Goal: Task Accomplishment & Management: Complete application form

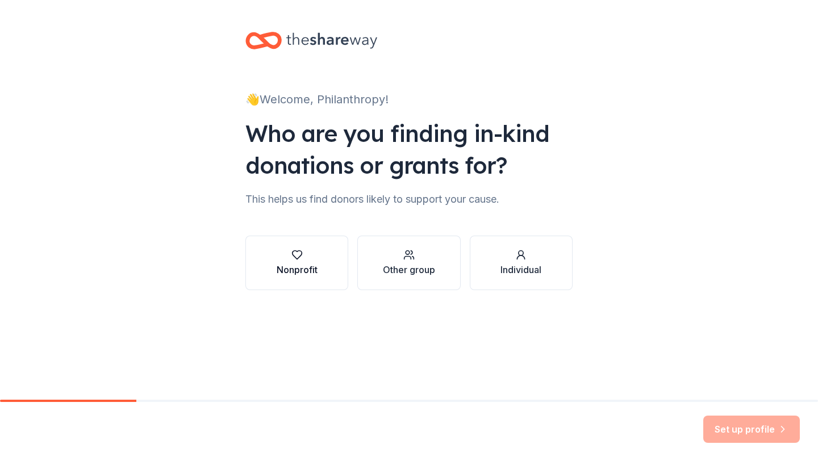
click at [320, 260] on button "Nonprofit" at bounding box center [297, 263] width 103 height 55
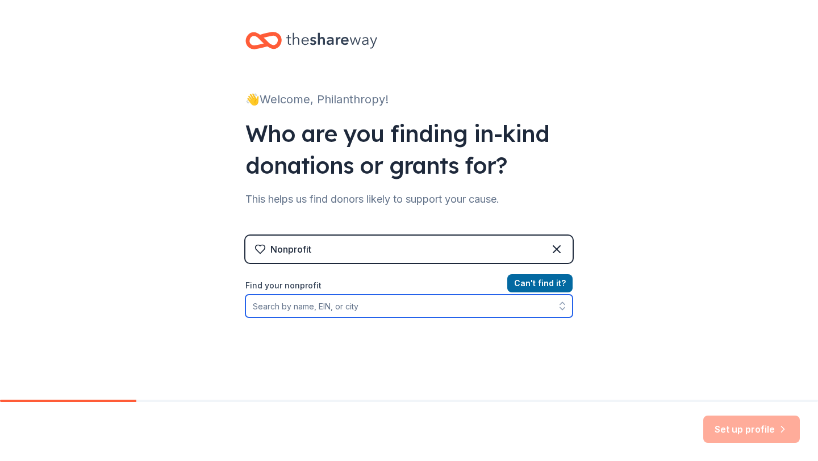
click at [455, 311] on input "Find your nonprofit" at bounding box center [409, 306] width 327 height 23
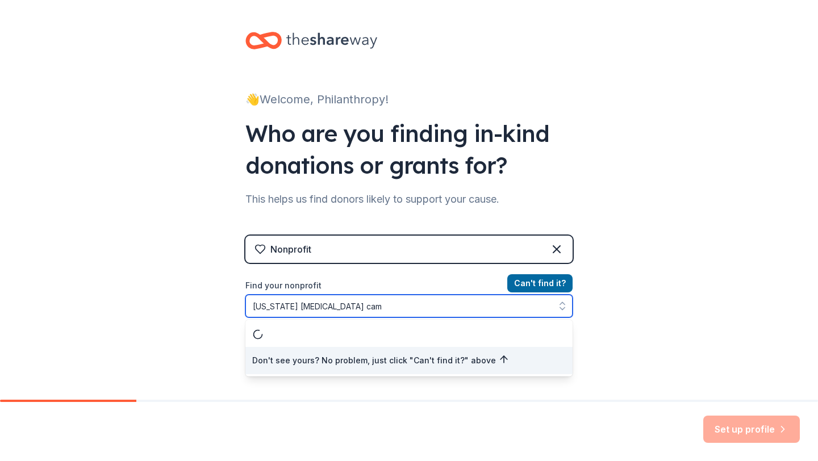
type input "florida diabetes camp"
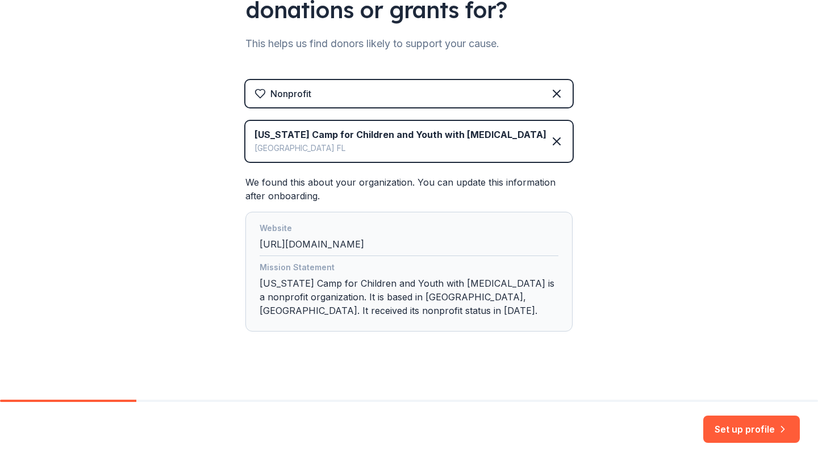
scroll to position [165, 0]
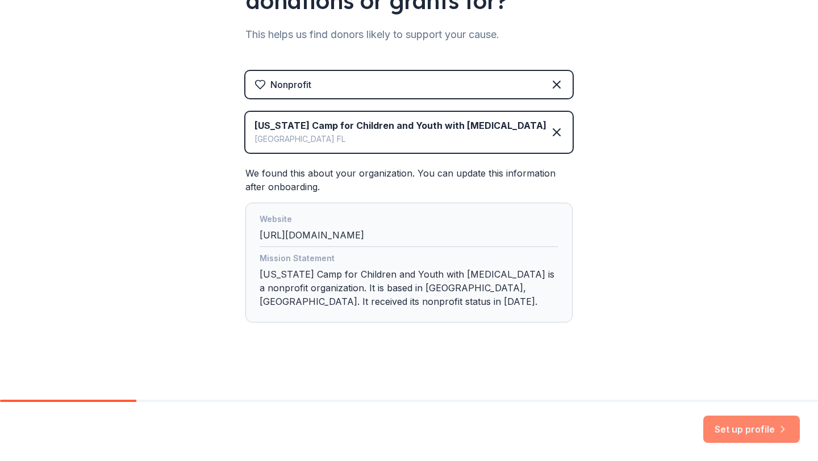
click at [734, 430] on button "Set up profile" at bounding box center [752, 429] width 97 height 27
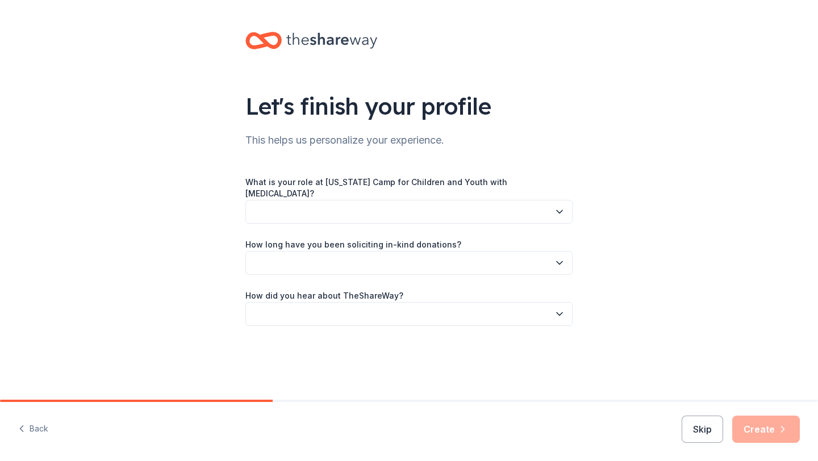
click at [374, 202] on button "button" at bounding box center [409, 212] width 327 height 24
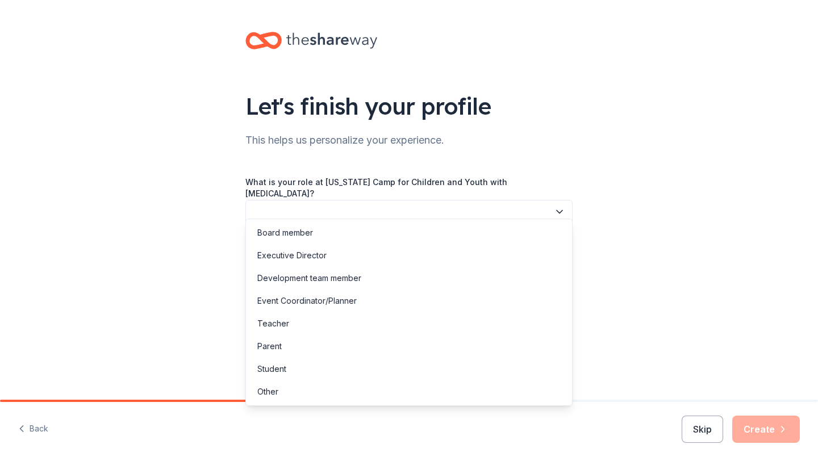
click at [327, 200] on button "button" at bounding box center [409, 212] width 327 height 24
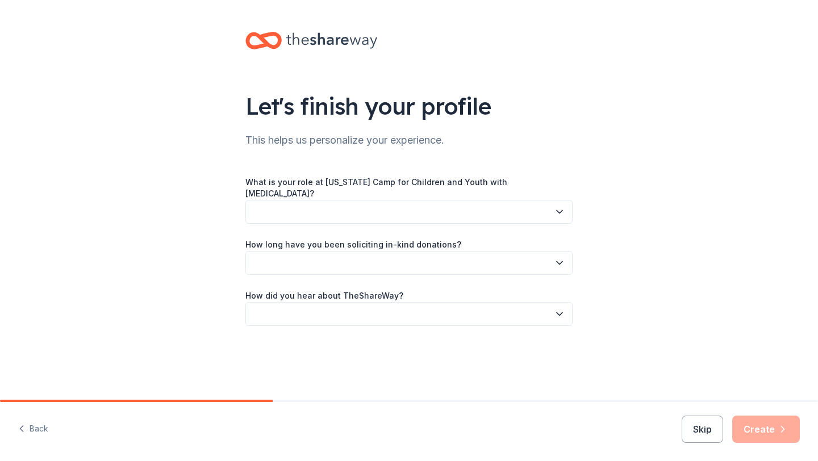
click at [327, 200] on button "button" at bounding box center [409, 212] width 327 height 24
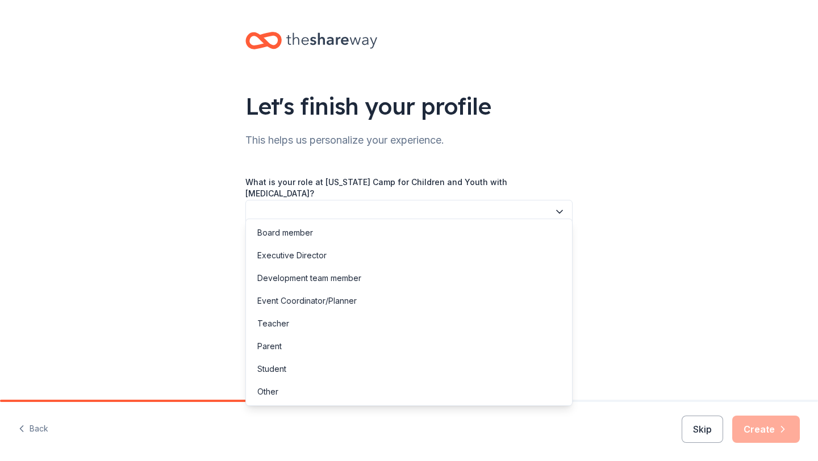
click at [268, 403] on div "Board member Executive Director Development team member Event Coordinator/Plann…" at bounding box center [409, 313] width 327 height 188
click at [269, 392] on div "Other" at bounding box center [267, 392] width 21 height 14
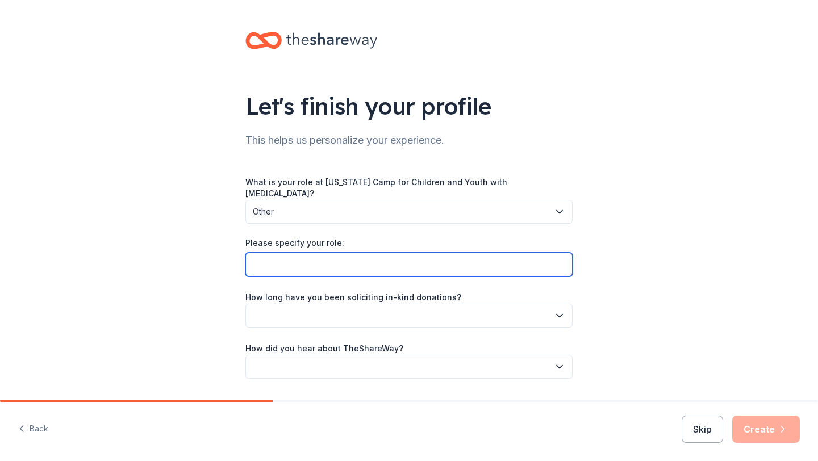
click at [306, 265] on input "Please specify your role:" at bounding box center [409, 265] width 327 height 24
type input "Philanthropy Chair"
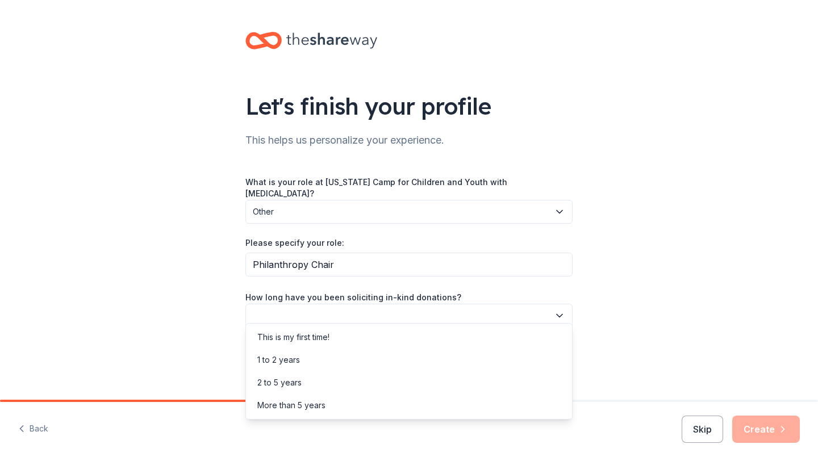
click at [292, 306] on button "button" at bounding box center [409, 316] width 327 height 24
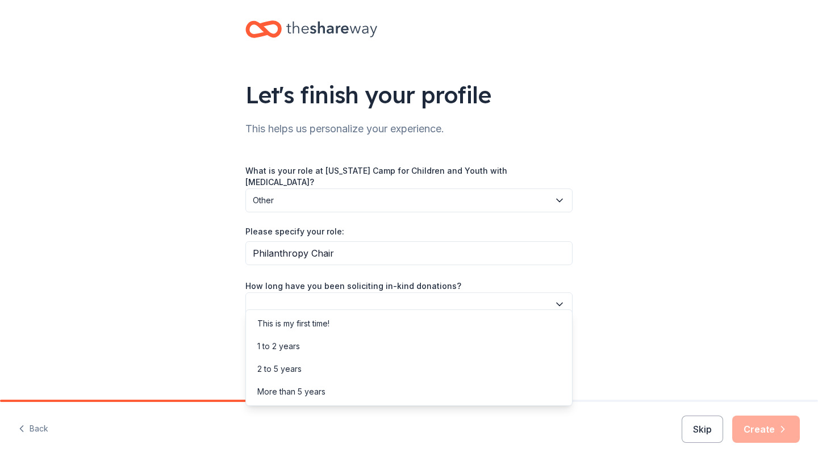
scroll to position [20, 0]
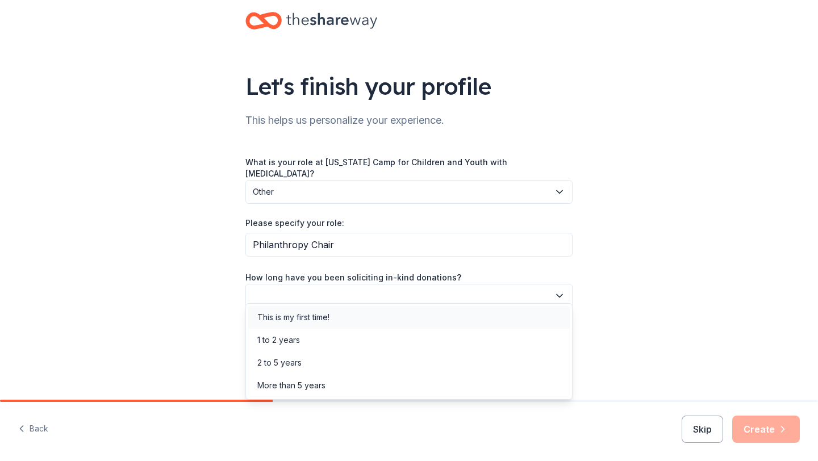
click at [293, 312] on div "This is my first time!" at bounding box center [293, 318] width 72 height 14
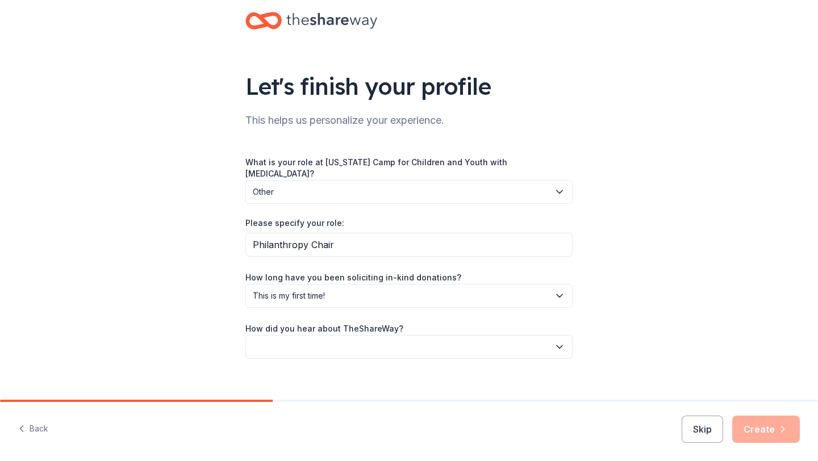
click at [298, 335] on button "button" at bounding box center [409, 347] width 327 height 24
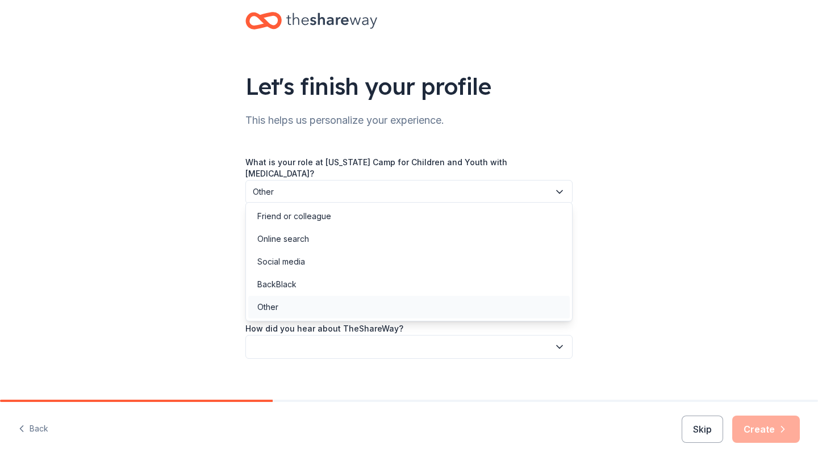
click at [294, 306] on div "Other" at bounding box center [409, 307] width 322 height 23
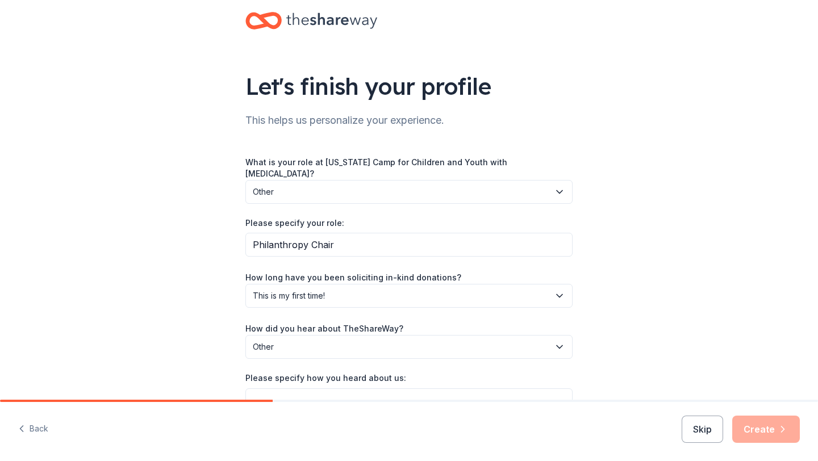
scroll to position [77, 0]
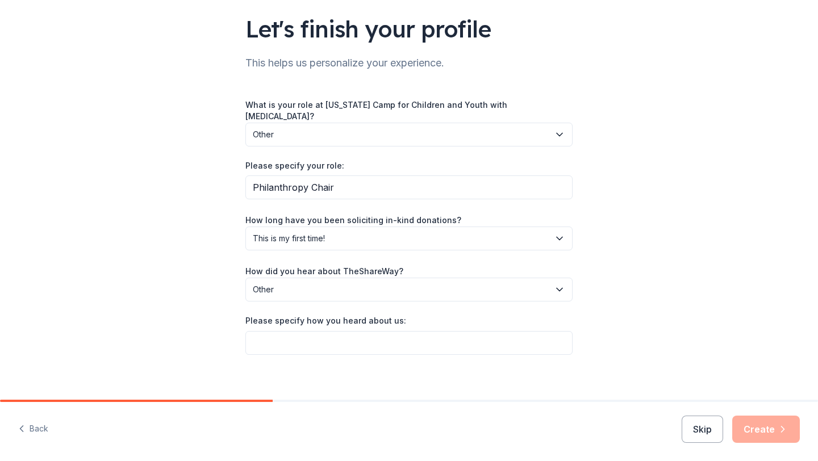
click at [754, 427] on div "Skip Create" at bounding box center [741, 429] width 118 height 27
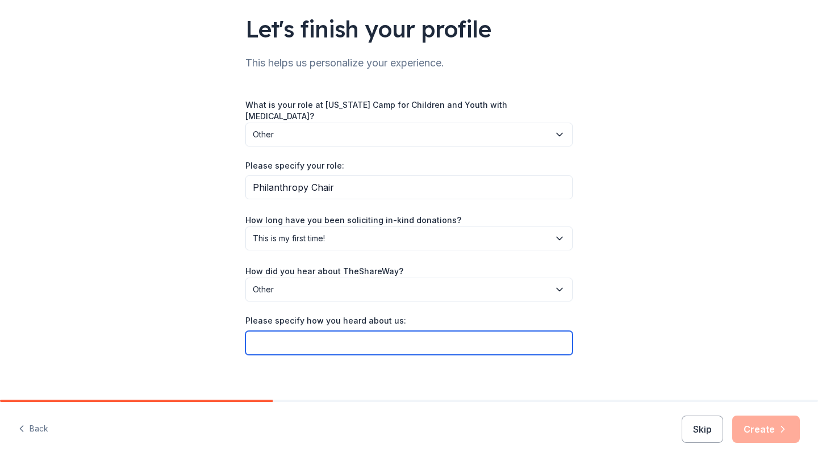
click at [487, 331] on input "Please specify how you heard about us:" at bounding box center [409, 343] width 327 height 24
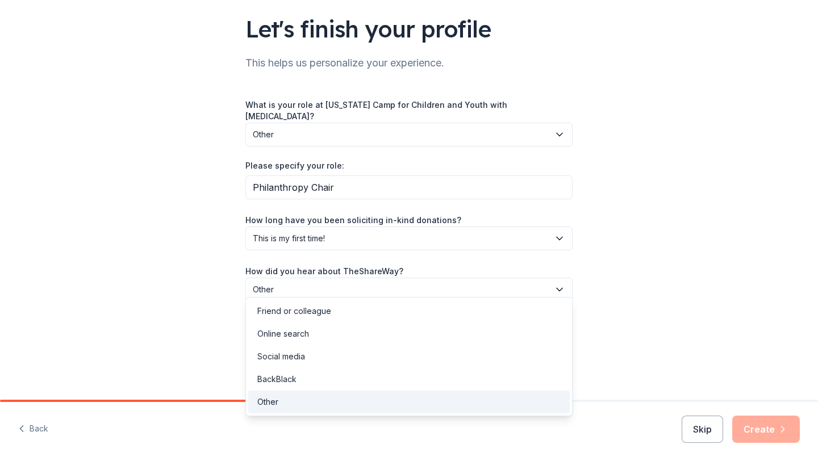
click at [418, 286] on span "Other" at bounding box center [401, 290] width 297 height 14
click at [403, 338] on div "Online search" at bounding box center [409, 334] width 322 height 23
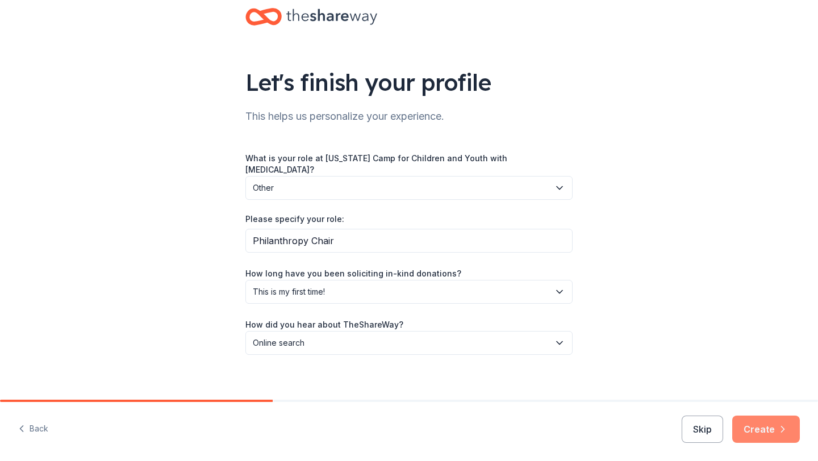
click at [752, 425] on button "Create" at bounding box center [767, 429] width 68 height 27
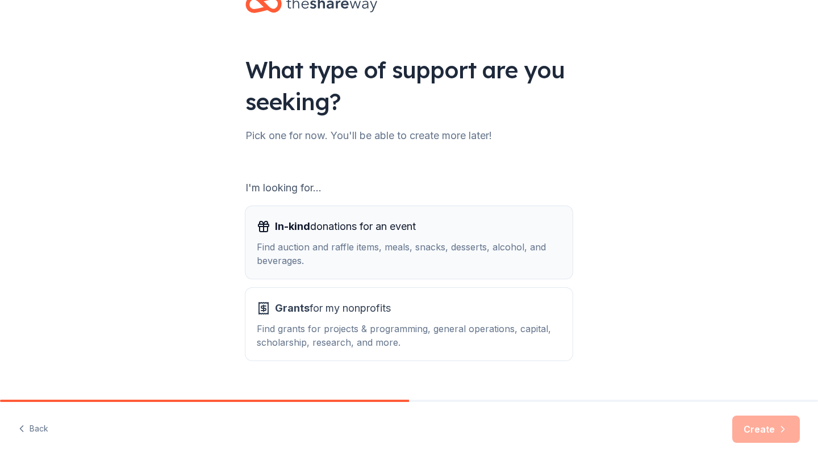
scroll to position [59, 0]
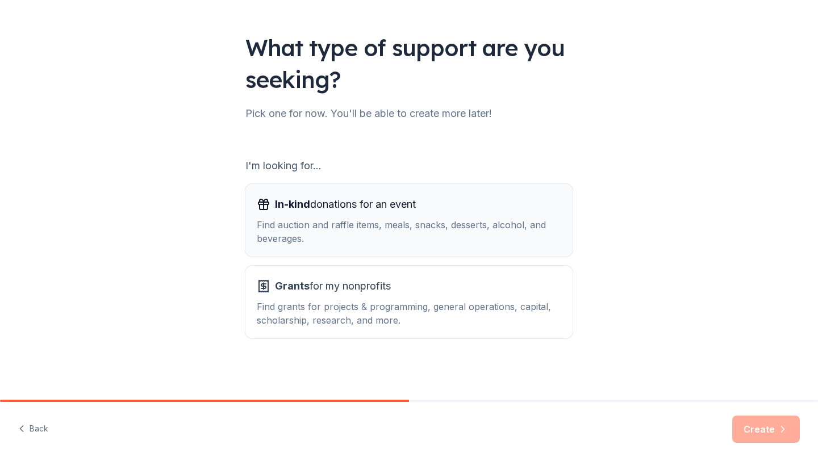
click at [496, 232] on div "Find auction and raffle items, meals, snacks, desserts, alcohol, and beverages." at bounding box center [409, 231] width 305 height 27
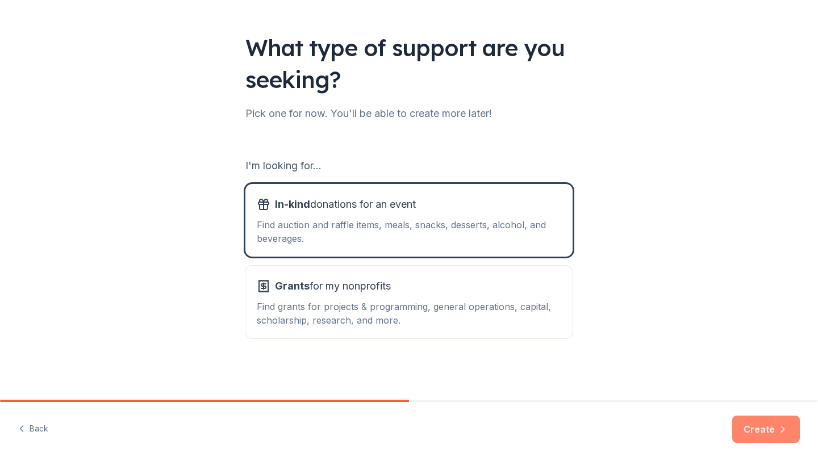
click at [756, 426] on button "Create" at bounding box center [767, 429] width 68 height 27
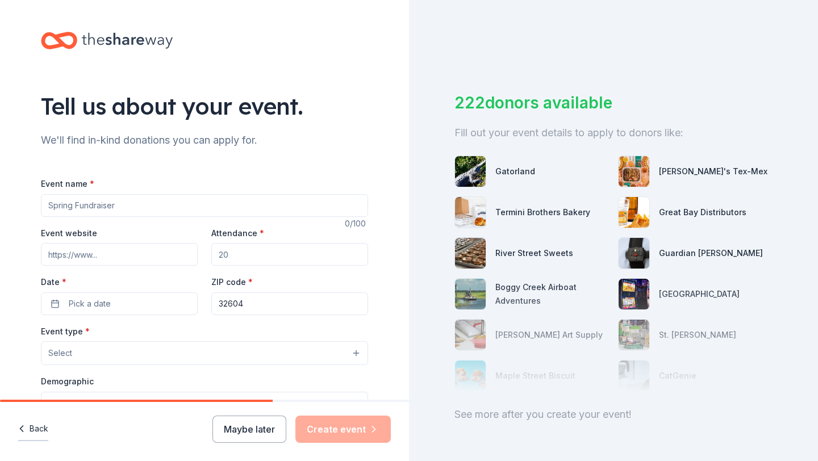
click at [38, 428] on button "Back" at bounding box center [33, 430] width 30 height 24
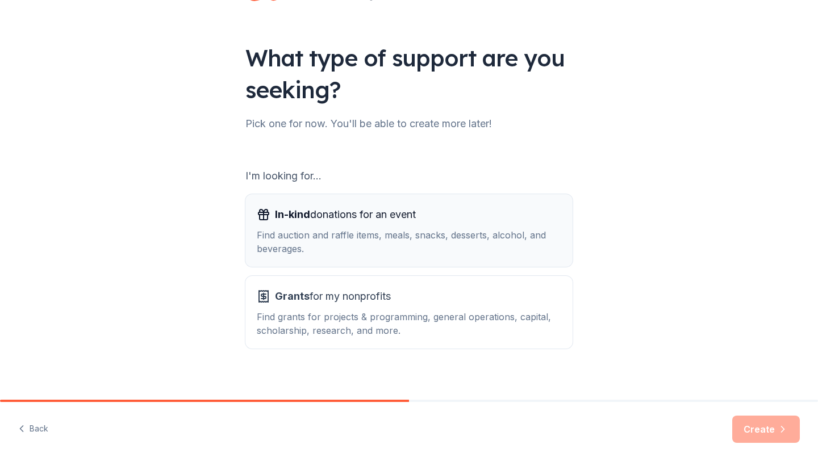
scroll to position [59, 0]
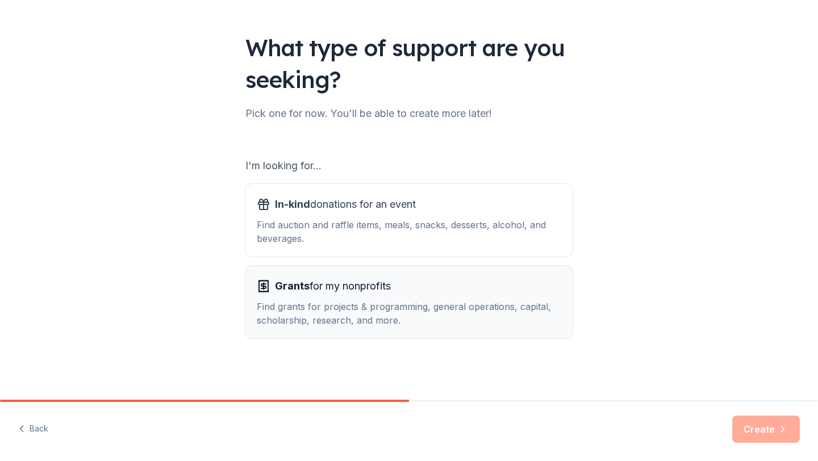
click at [367, 302] on div "Find grants for projects & programming, general operations, capital, scholarshi…" at bounding box center [409, 313] width 305 height 27
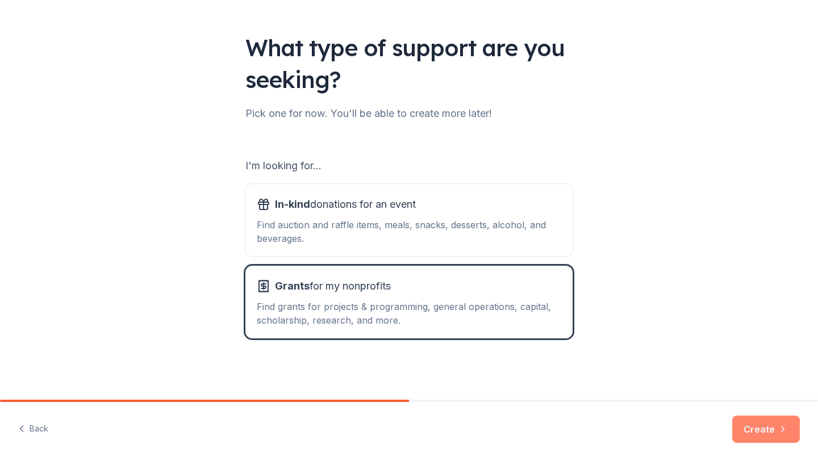
click at [738, 428] on button "Create" at bounding box center [767, 429] width 68 height 27
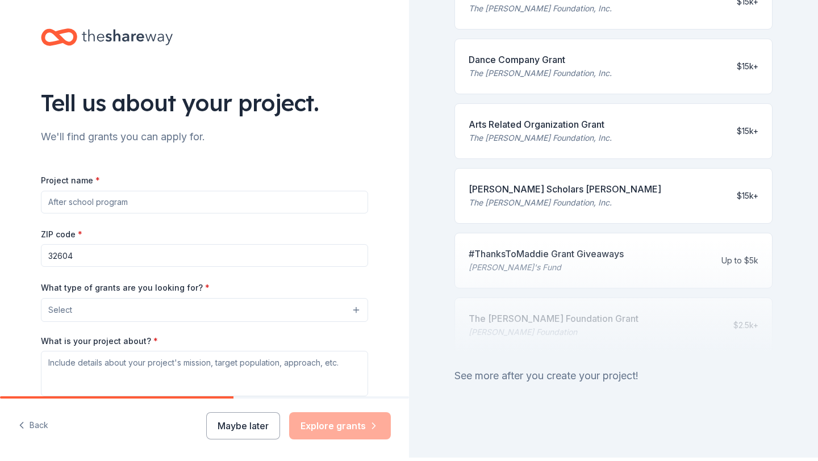
scroll to position [7, 0]
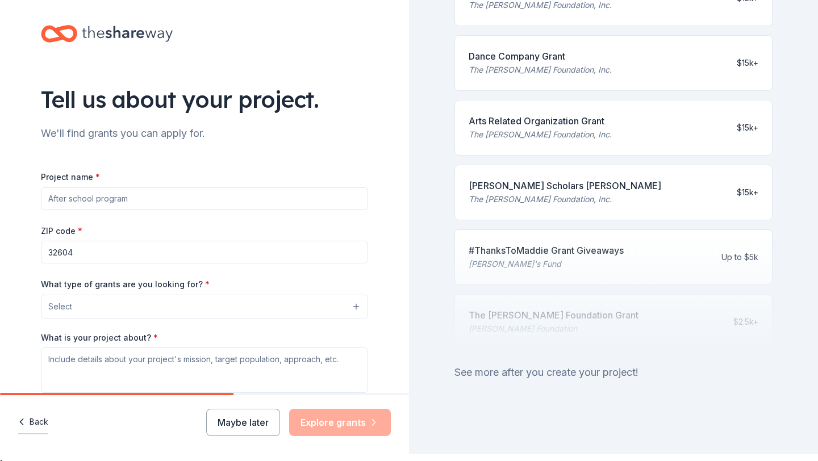
click at [35, 418] on button "Back" at bounding box center [33, 423] width 30 height 24
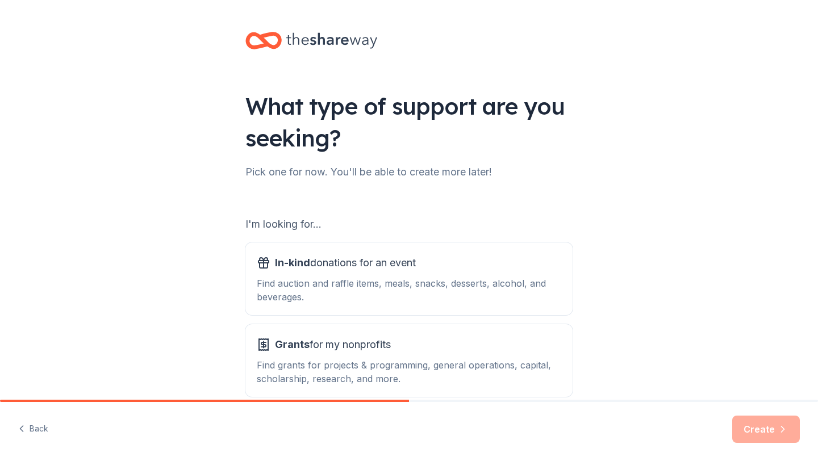
scroll to position [47, 0]
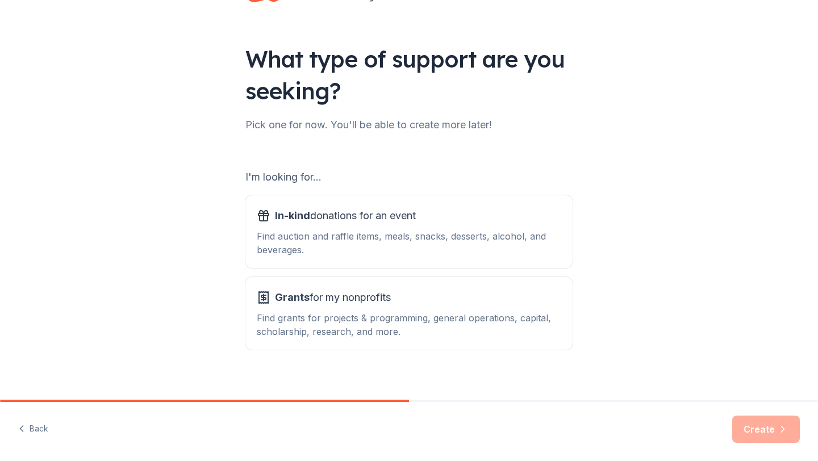
click at [474, 234] on div "Find auction and raffle items, meals, snacks, desserts, alcohol, and beverages." at bounding box center [409, 243] width 305 height 27
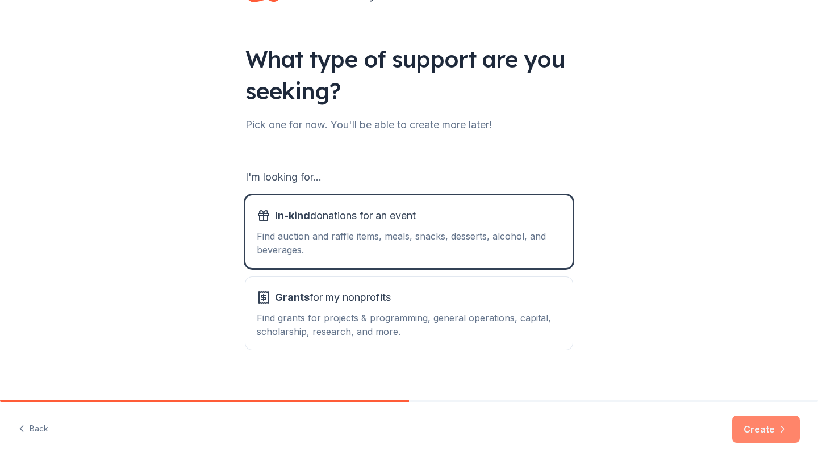
click at [750, 427] on button "Create" at bounding box center [767, 429] width 68 height 27
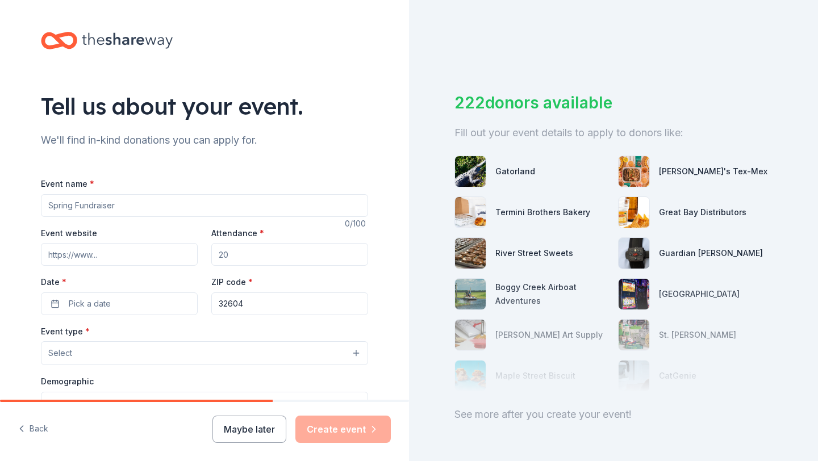
click at [149, 202] on input "Event name *" at bounding box center [204, 205] width 327 height 23
type input "HauntAED"
click at [139, 255] on input "Event website" at bounding box center [119, 254] width 157 height 23
click at [238, 256] on input "Attendance *" at bounding box center [289, 254] width 157 height 23
type input "5"
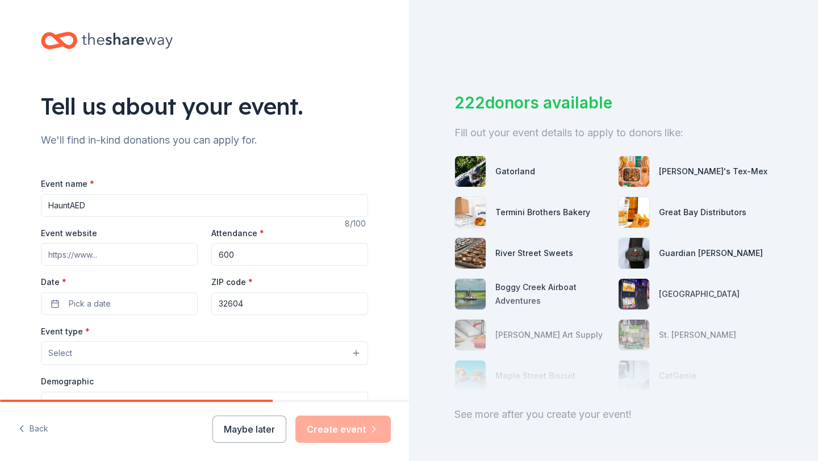
type input "600"
click at [260, 306] on input "32604" at bounding box center [289, 304] width 157 height 23
drag, startPoint x: 252, startPoint y: 304, endPoint x: 197, endPoint y: 297, distance: 55.6
click at [197, 297] on div "Event website Attendance * 600 Date * Pick a date ZIP code * 32604" at bounding box center [204, 270] width 327 height 89
paste input "1"
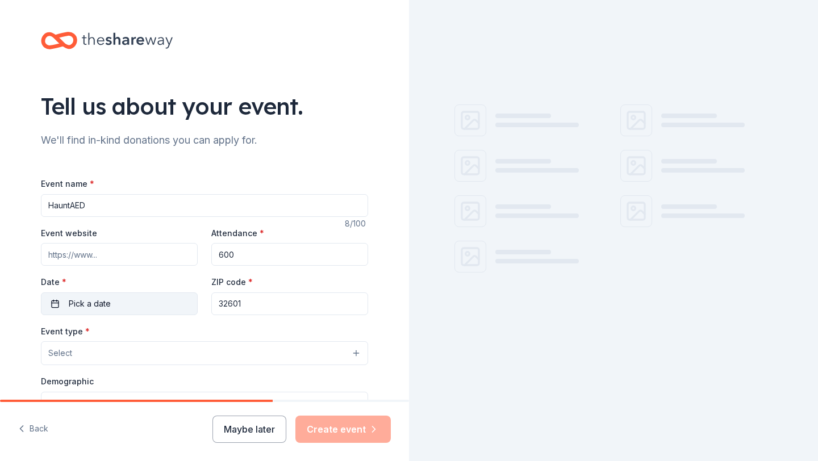
type input "32601"
click at [146, 310] on button "Pick a date" at bounding box center [119, 304] width 157 height 23
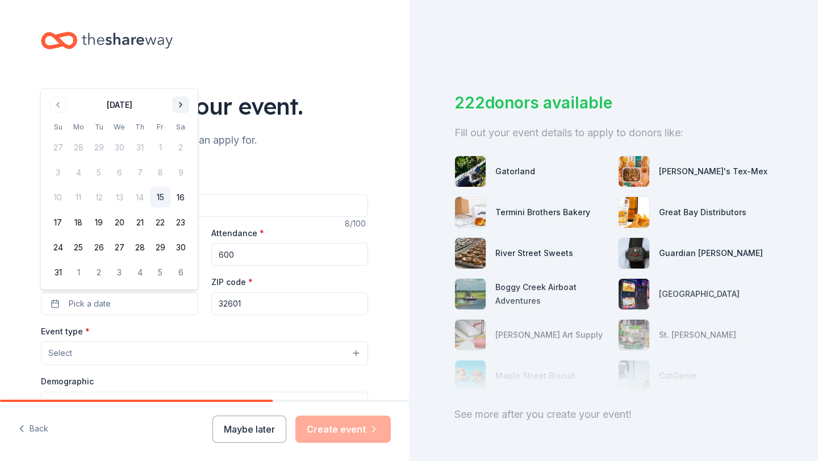
click at [180, 97] on button "Go to next month" at bounding box center [181, 105] width 16 height 16
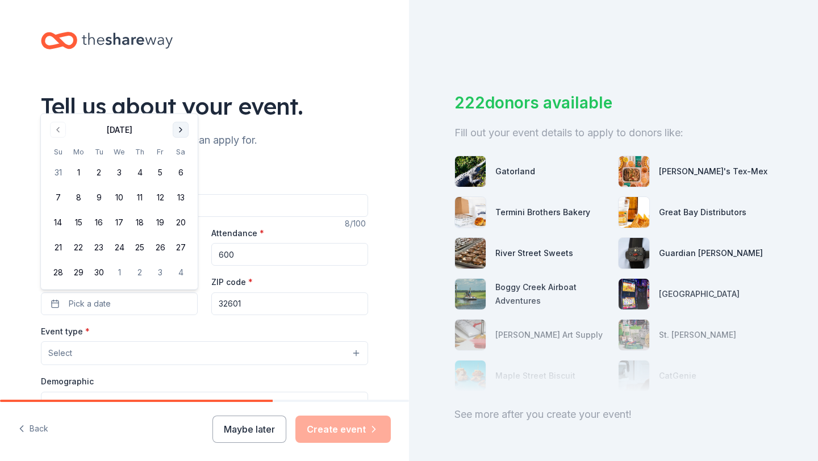
click at [181, 130] on button "Go to next month" at bounding box center [181, 130] width 16 height 16
click at [181, 196] on button "11" at bounding box center [180, 198] width 20 height 20
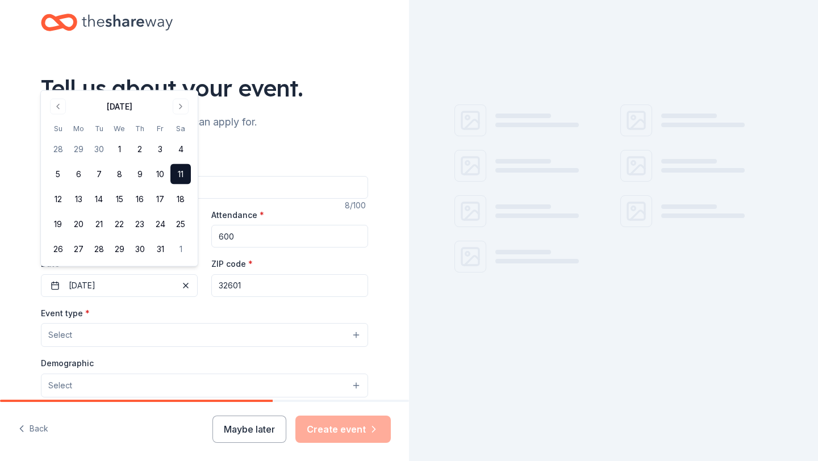
scroll to position [28, 0]
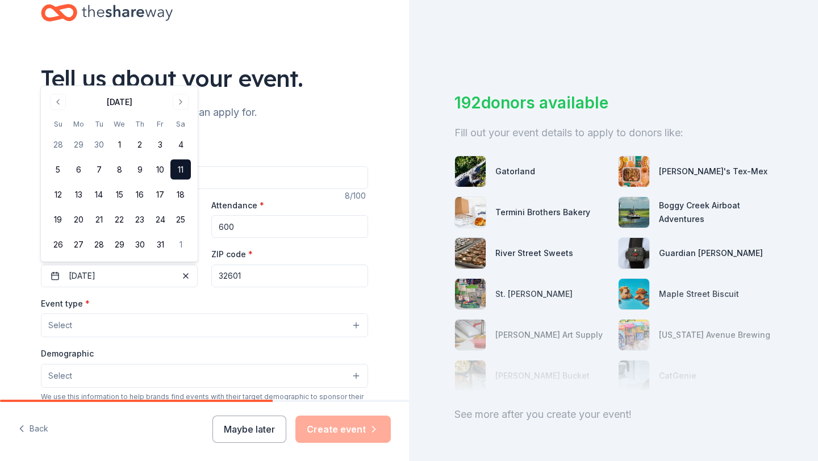
click at [95, 319] on button "Select" at bounding box center [204, 326] width 327 height 24
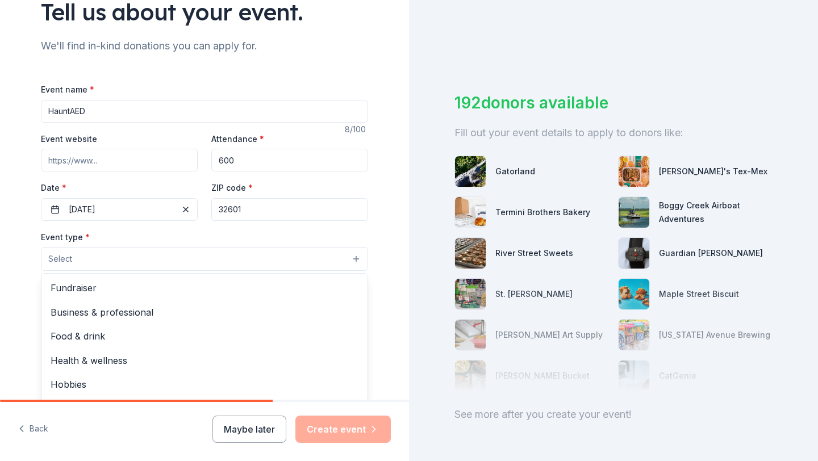
scroll to position [131, 0]
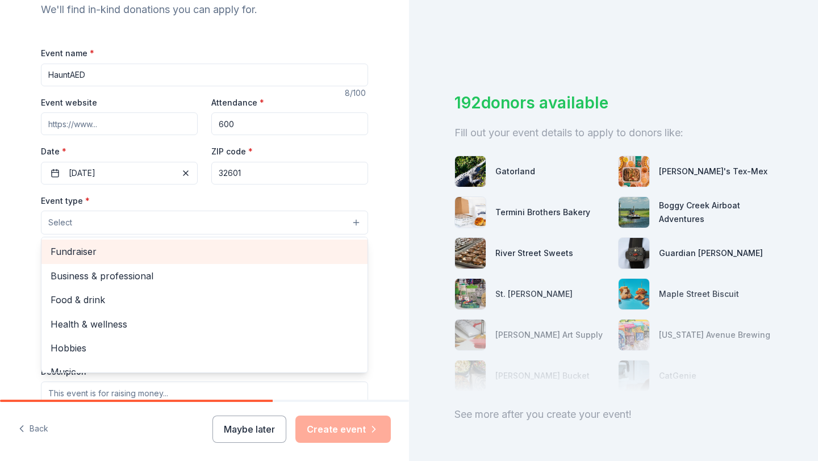
click at [99, 252] on span "Fundraiser" at bounding box center [205, 251] width 308 height 15
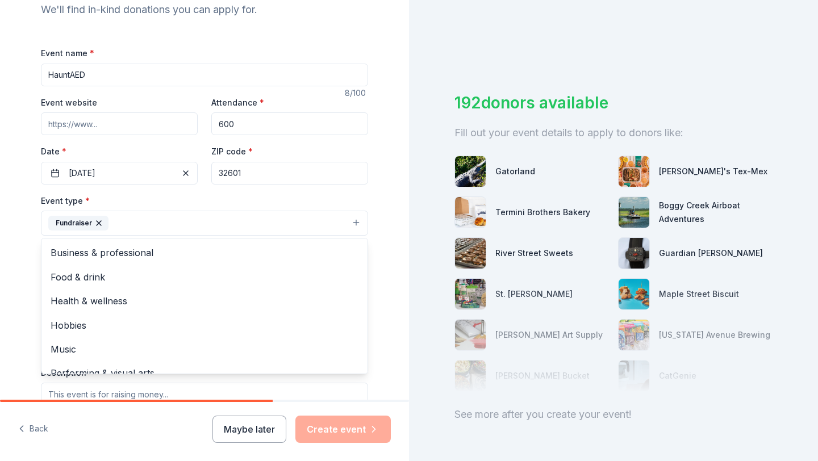
click at [108, 117] on div "Event name * HauntAED 8 /100 Event website Attendance * 600 Date * 10/11/2025 Z…" at bounding box center [204, 309] width 327 height 526
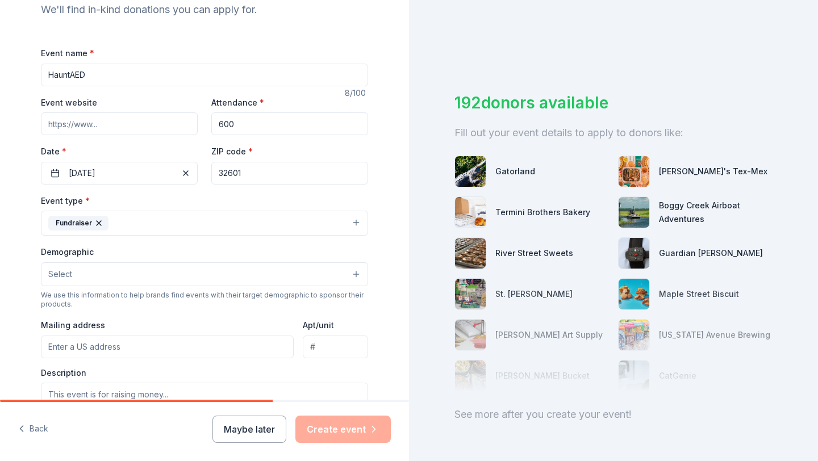
click at [108, 123] on input "Event website" at bounding box center [119, 124] width 157 height 23
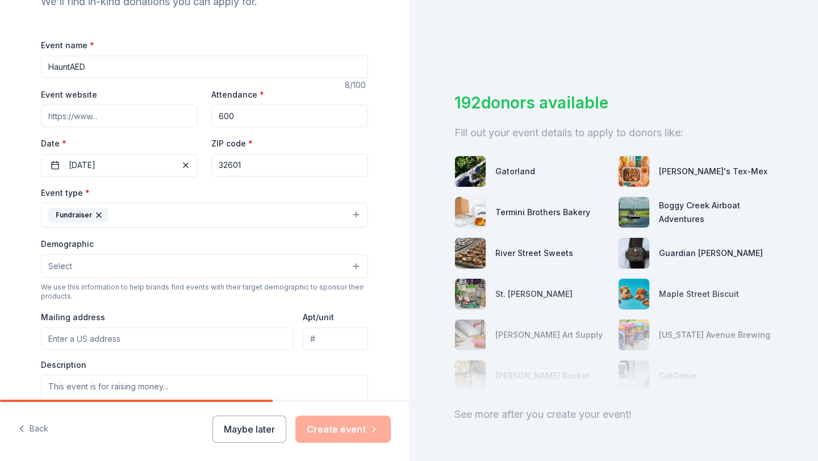
scroll to position [157, 0]
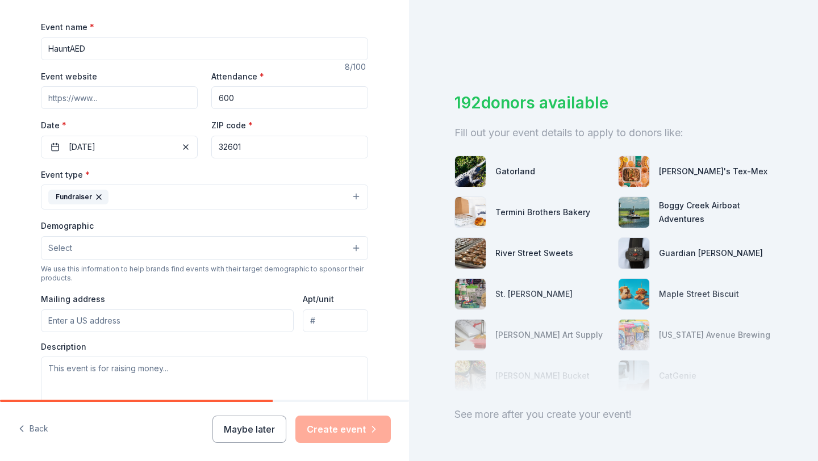
click at [123, 254] on button "Select" at bounding box center [204, 248] width 327 height 24
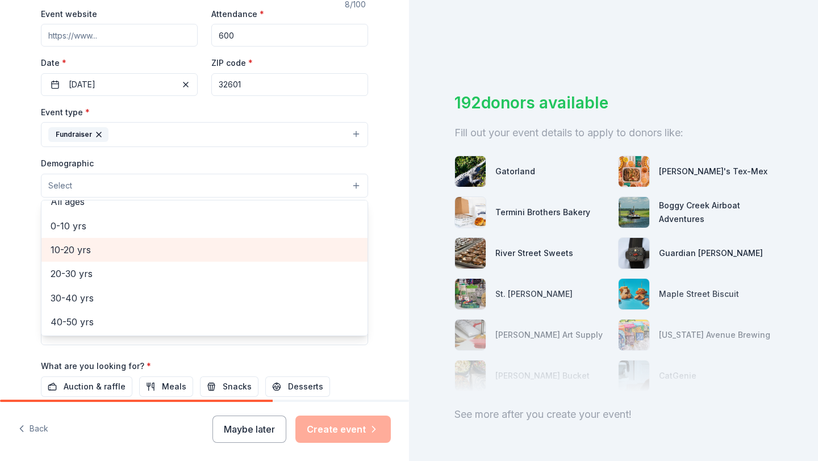
scroll to position [69, 0]
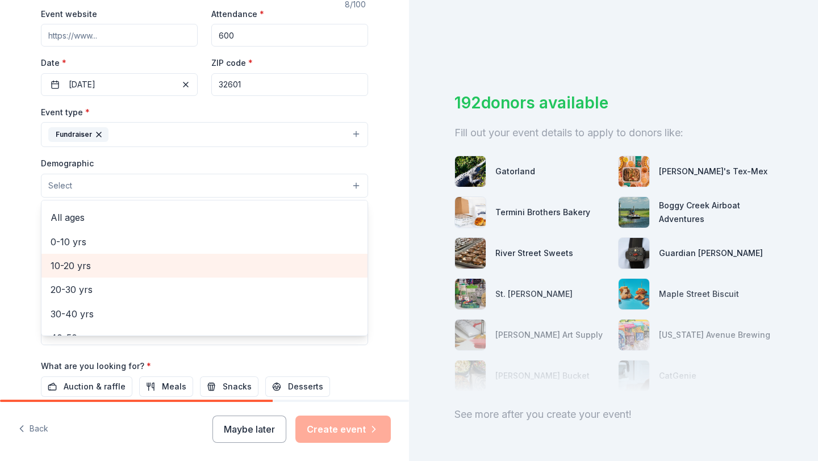
click at [92, 255] on div "10-20 yrs" at bounding box center [204, 266] width 326 height 24
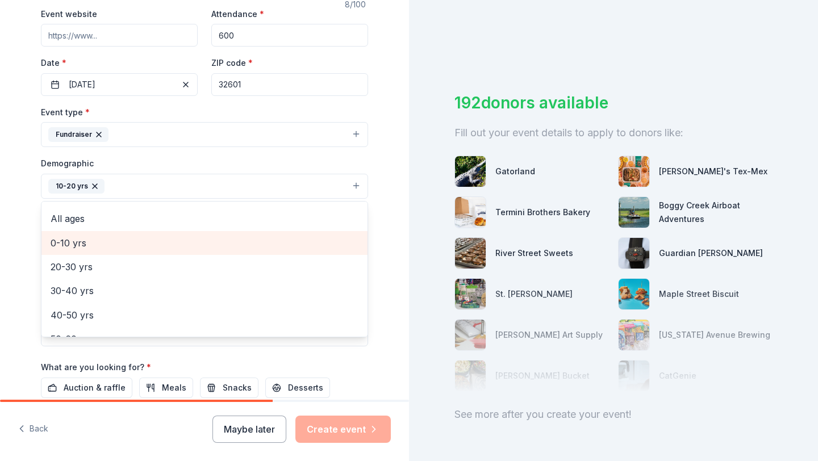
click at [91, 247] on span "0-10 yrs" at bounding box center [205, 243] width 308 height 15
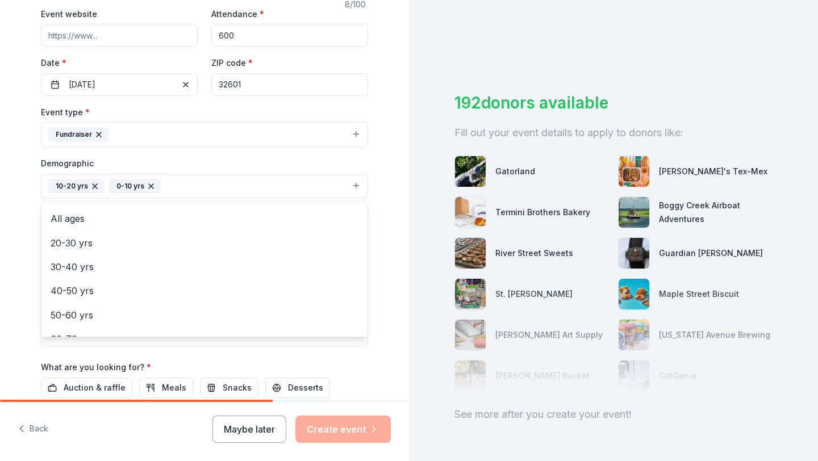
click at [97, 184] on icon "button" at bounding box center [94, 186] width 9 height 9
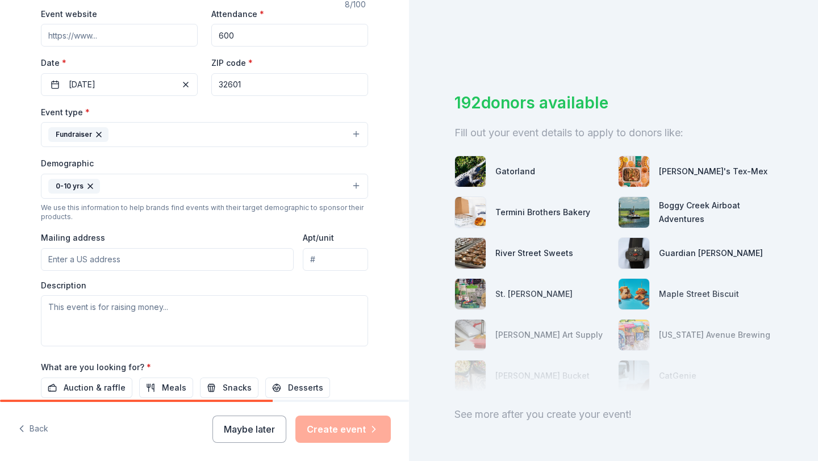
click at [106, 187] on button "0-10 yrs" at bounding box center [204, 186] width 327 height 25
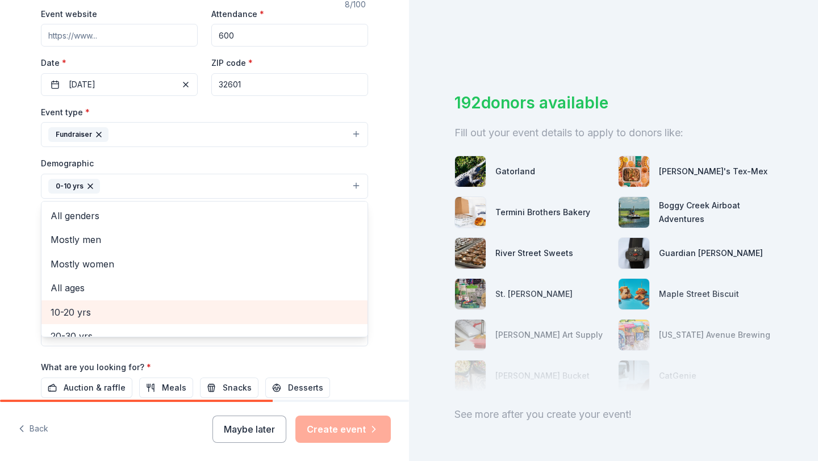
click at [83, 309] on span "10-20 yrs" at bounding box center [205, 312] width 308 height 15
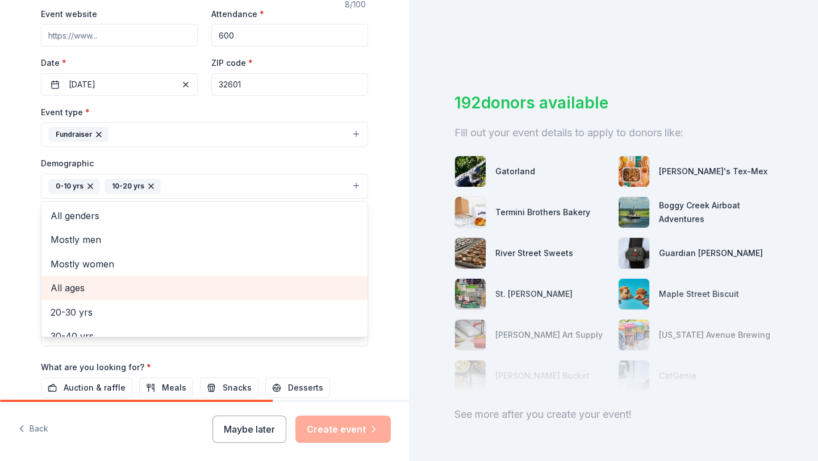
click at [79, 288] on span "All ages" at bounding box center [205, 288] width 308 height 15
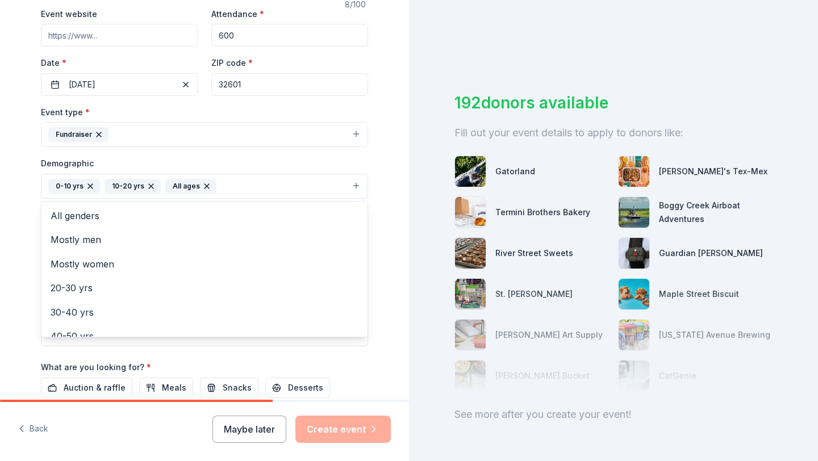
click at [151, 187] on icon "button" at bounding box center [151, 186] width 9 height 9
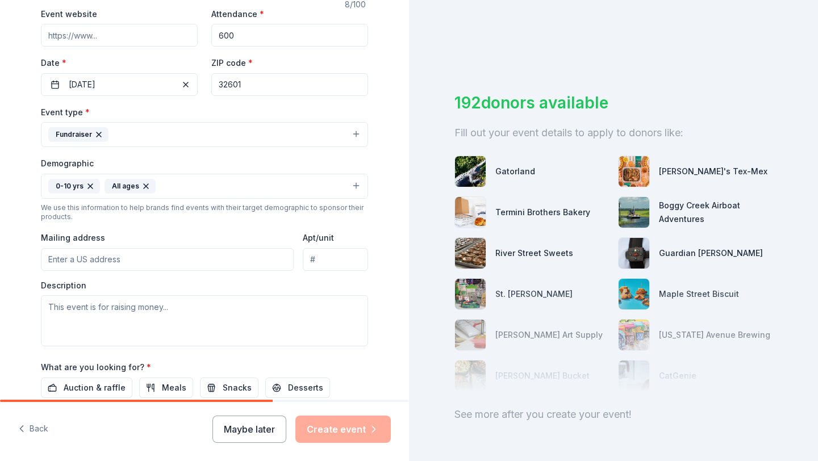
click at [171, 193] on button "0-10 yrs All ages" at bounding box center [204, 186] width 327 height 25
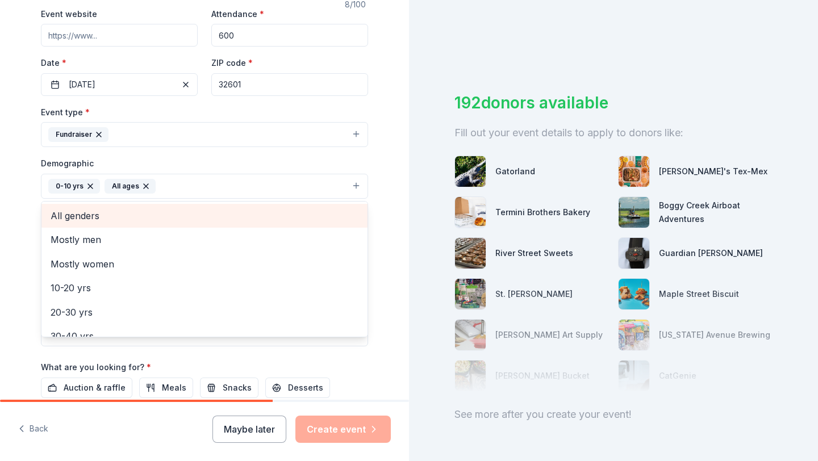
click at [107, 219] on span "All genders" at bounding box center [205, 216] width 308 height 15
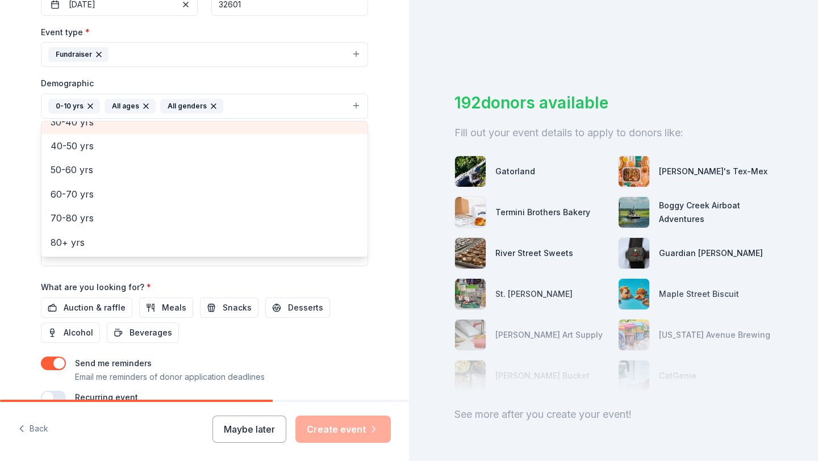
scroll to position [305, 0]
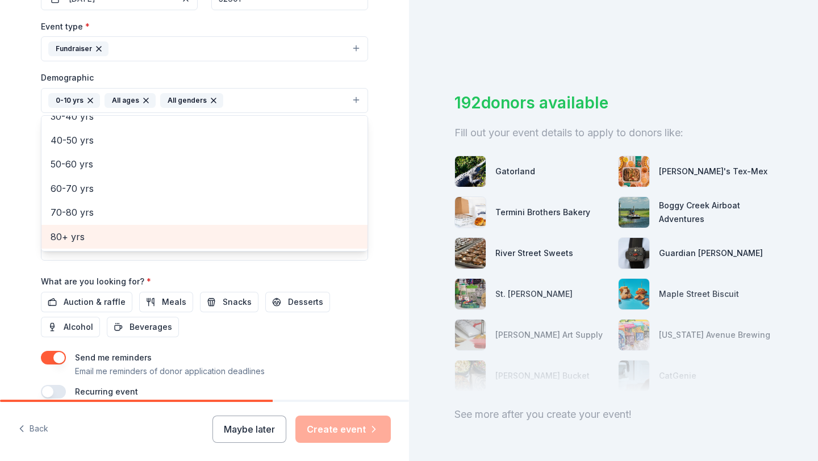
click at [117, 235] on span "80+ yrs" at bounding box center [205, 237] width 308 height 15
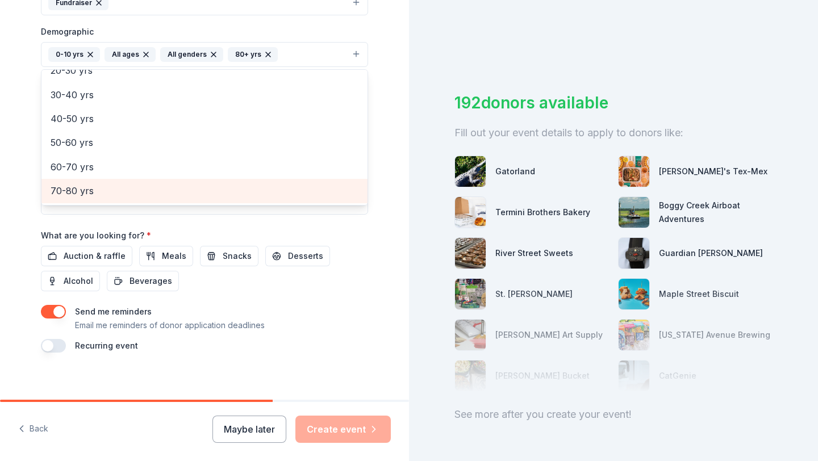
scroll to position [359, 0]
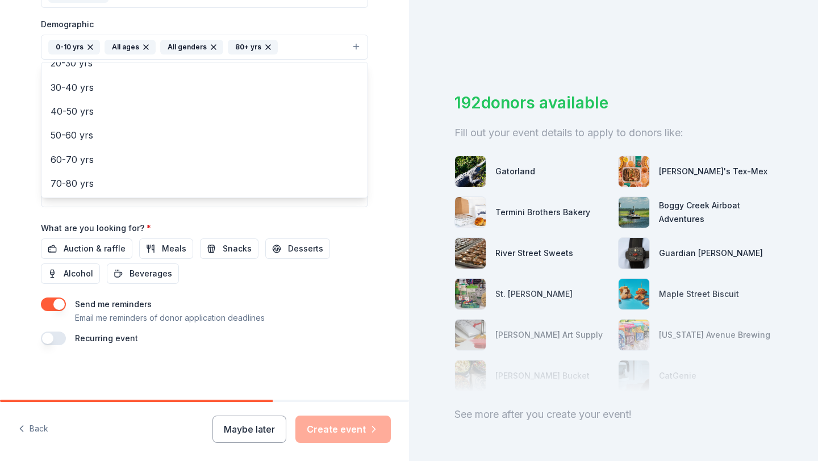
click at [3, 218] on div "Tell us about your event. We'll find in-kind donations you can apply for. Event…" at bounding box center [204, 20] width 409 height 759
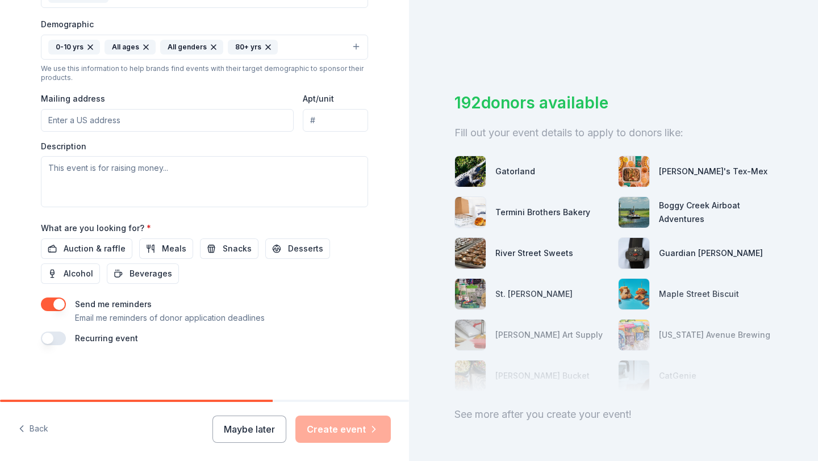
click at [172, 126] on input "Mailing address" at bounding box center [167, 120] width 253 height 23
paste input "1111 NW 6th Pl Gainesville 32601"
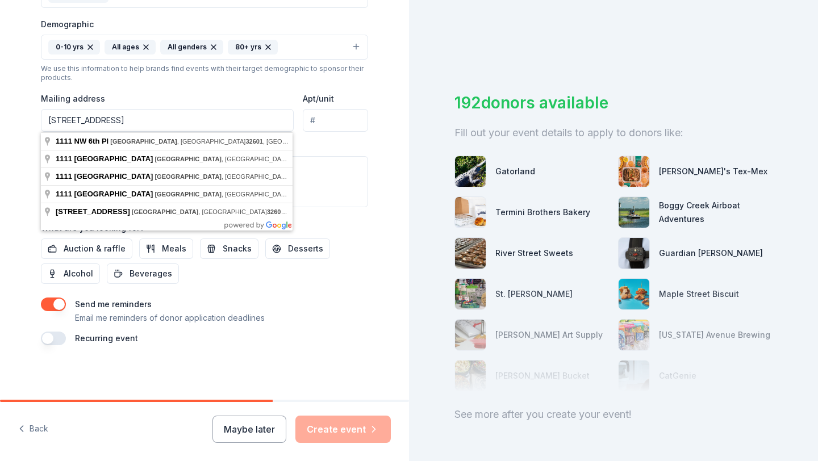
drag, startPoint x: 179, startPoint y: 121, endPoint x: 124, endPoint y: 118, distance: 54.7
click at [124, 118] on input "1111 NW 6th Pl Gainesville 32601" at bounding box center [167, 120] width 253 height 23
drag, startPoint x: 247, startPoint y: 119, endPoint x: 31, endPoint y: 113, distance: 216.0
click at [31, 113] on div "Tell us about your event. We'll find in-kind donations you can apply for. Event…" at bounding box center [205, 20] width 364 height 759
paste input "W 6th Pl Gainesville"
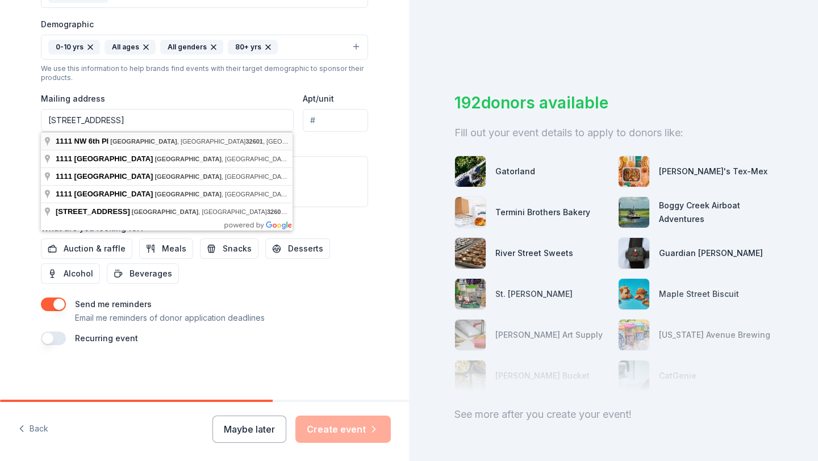
type input "1111 Northwest 6th Place, Gainesville, FL, 32601"
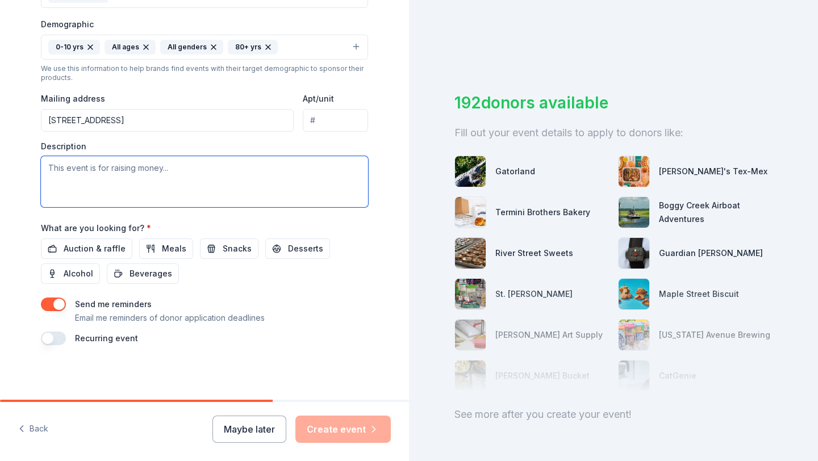
click at [179, 169] on textarea at bounding box center [204, 181] width 327 height 51
paste textarea "My name is Thalia Schrumpf, and I’m the Philanthropy Chair for The Florida Diab…"
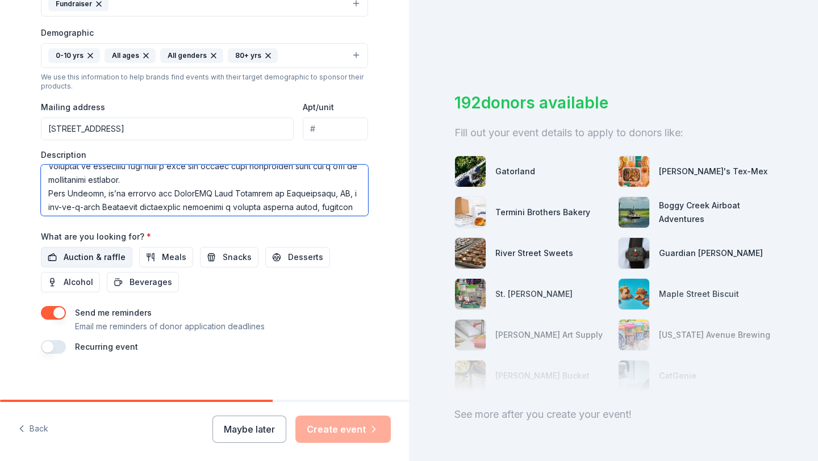
scroll to position [347, 0]
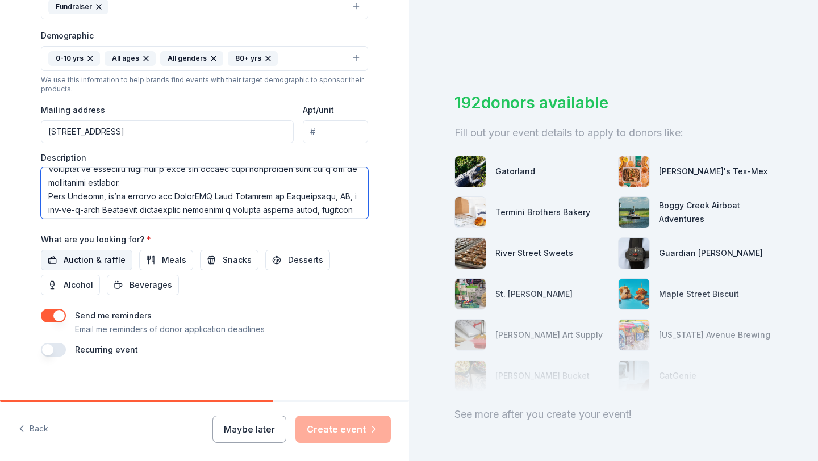
type textarea "My name is Thalia Schrumpf, and I’m the Philanthropy Chair for The Florida Diab…"
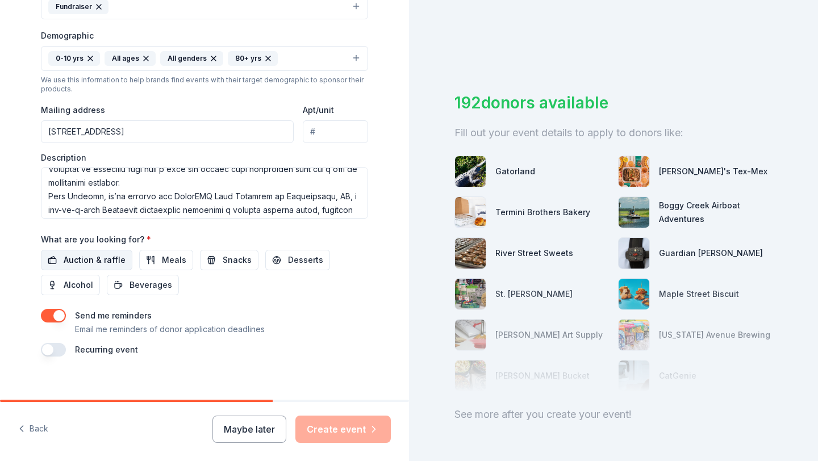
click at [111, 260] on span "Auction & raffle" at bounding box center [95, 260] width 62 height 14
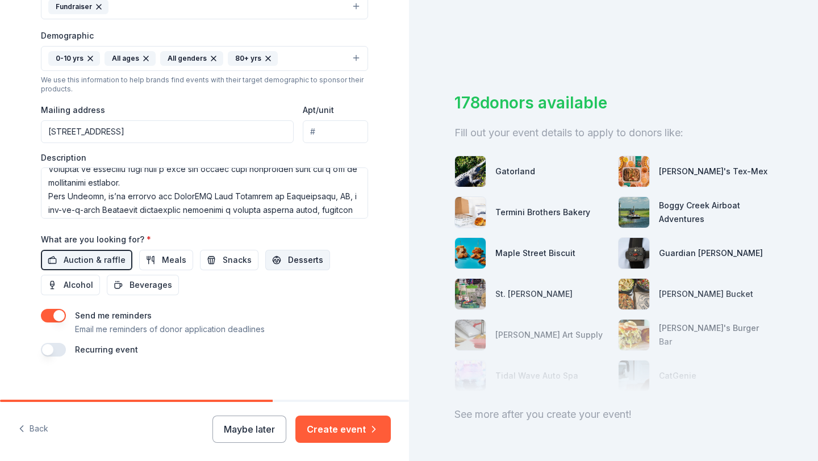
click at [288, 259] on span "Desserts" at bounding box center [305, 260] width 35 height 14
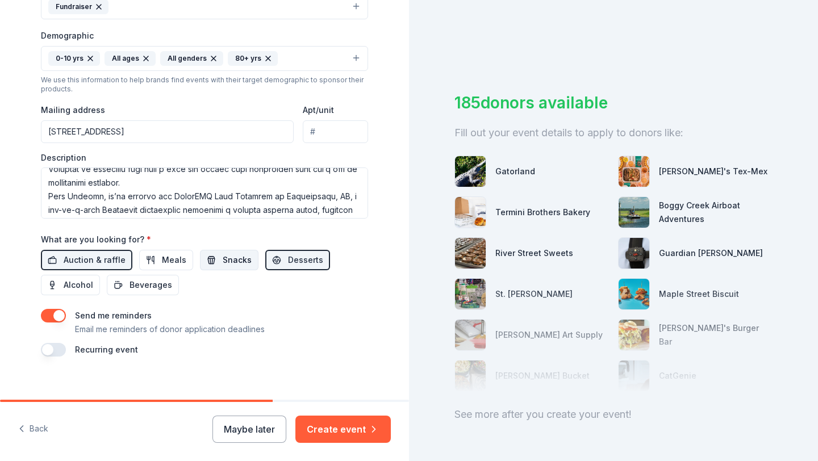
click at [223, 264] on span "Snacks" at bounding box center [237, 260] width 29 height 14
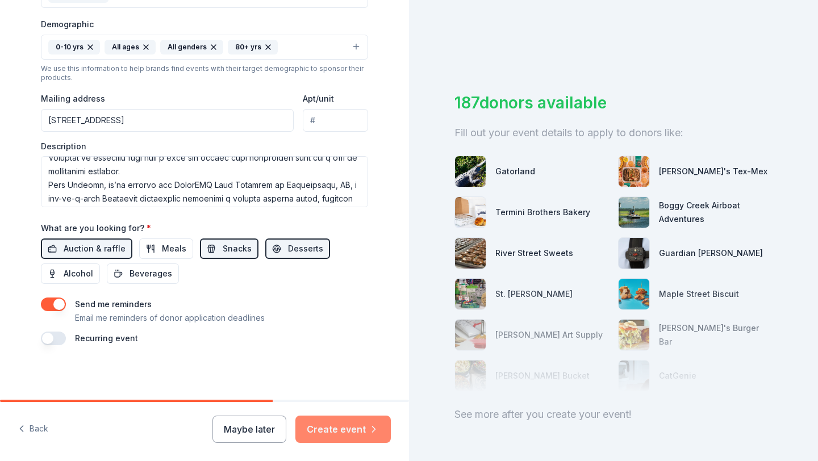
click at [337, 430] on button "Create event" at bounding box center [343, 429] width 95 height 27
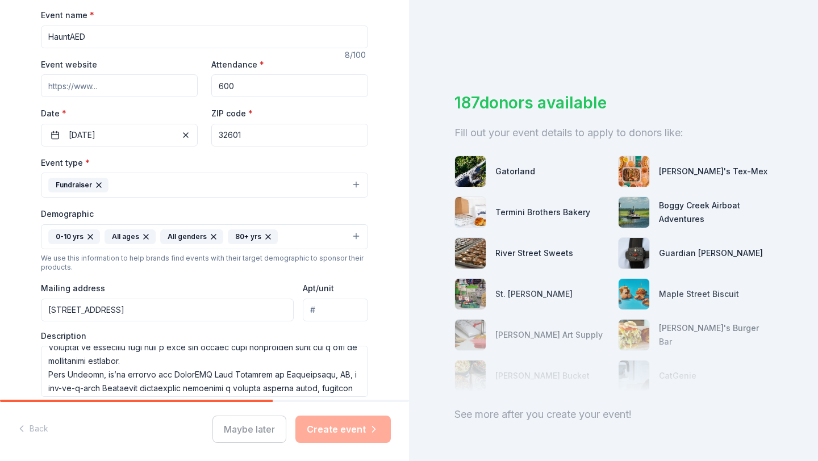
scroll to position [0, 0]
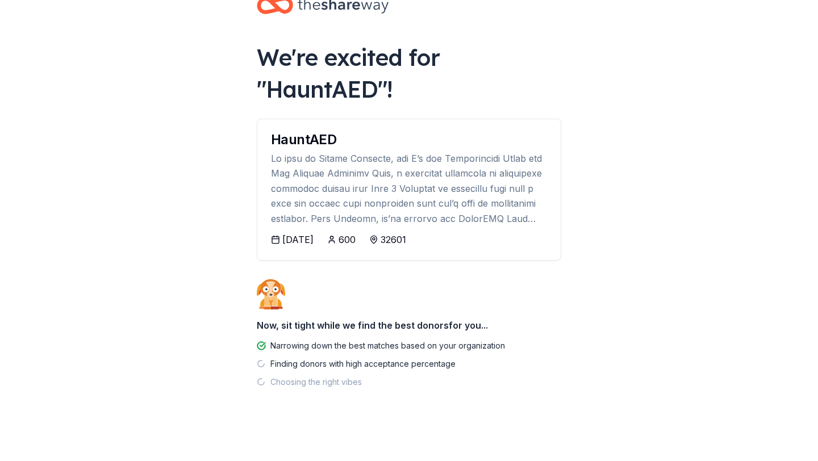
scroll to position [34, 0]
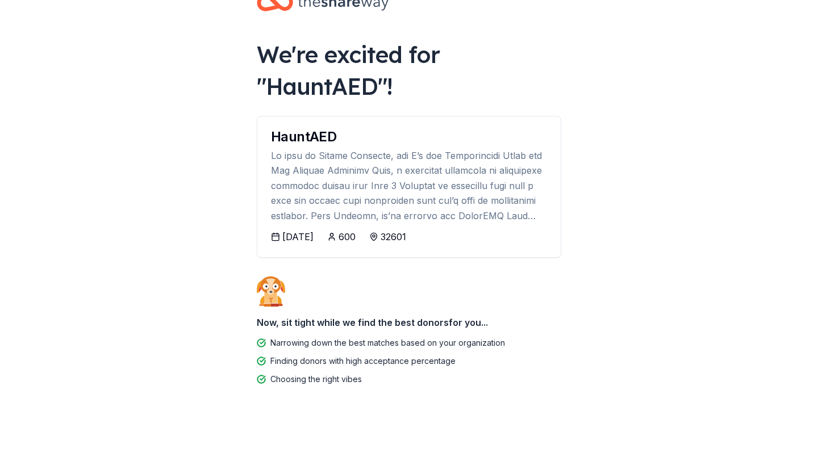
click at [365, 172] on div at bounding box center [409, 185] width 276 height 75
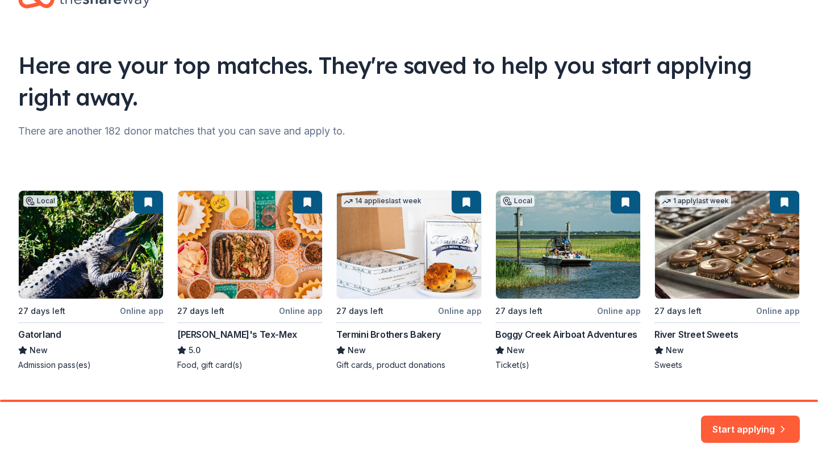
scroll to position [45, 0]
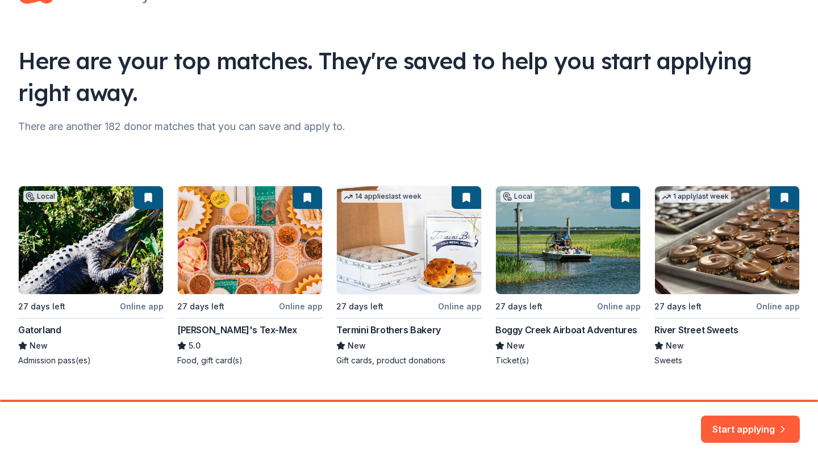
click at [286, 286] on div "Local 27 days left Online app Gatorland New Admission pass(es) 27 days left Onl…" at bounding box center [409, 276] width 782 height 181
click at [260, 257] on div "Local 27 days left Online app Gatorland New Admission pass(es) 27 days left Onl…" at bounding box center [409, 276] width 782 height 181
click at [299, 307] on div "Local 27 days left Online app Gatorland New Admission pass(es) 27 days left Onl…" at bounding box center [409, 276] width 782 height 181
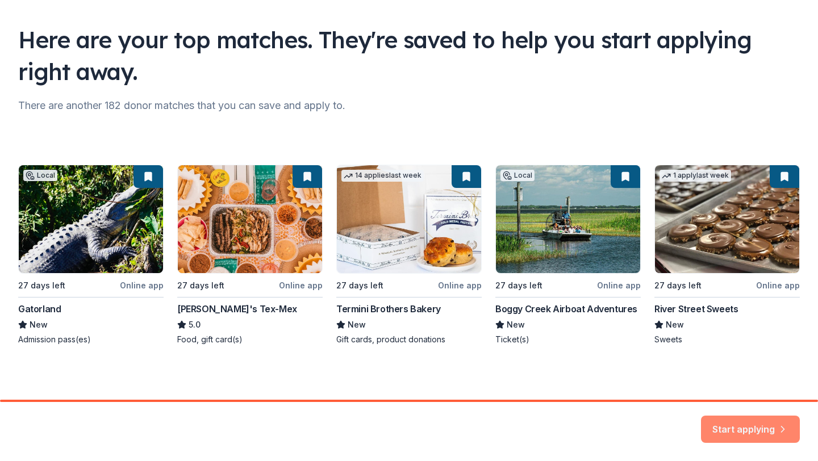
click at [742, 430] on button "Start applying" at bounding box center [750, 422] width 99 height 27
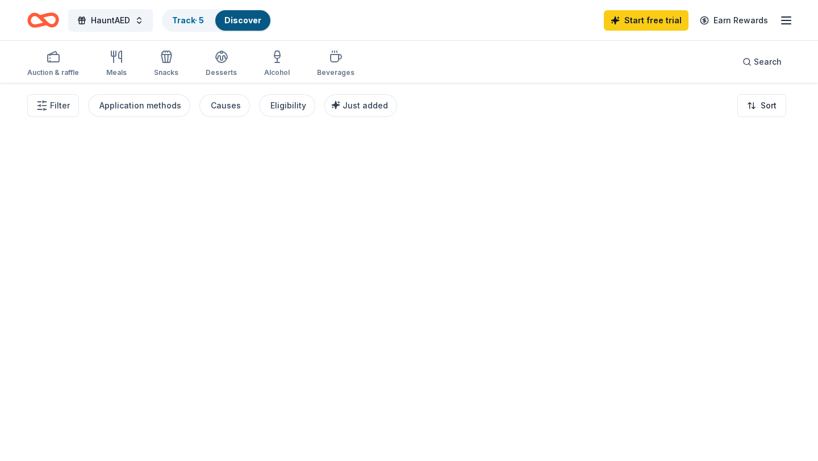
click at [741, 417] on div at bounding box center [409, 272] width 818 height 378
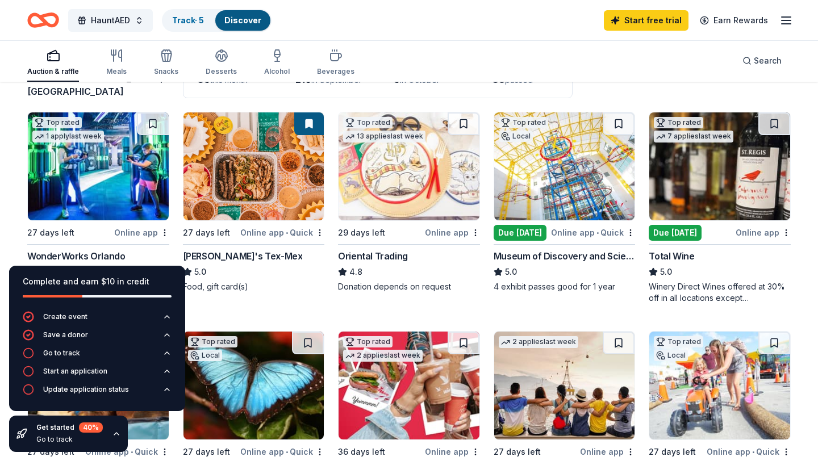
scroll to position [106, 0]
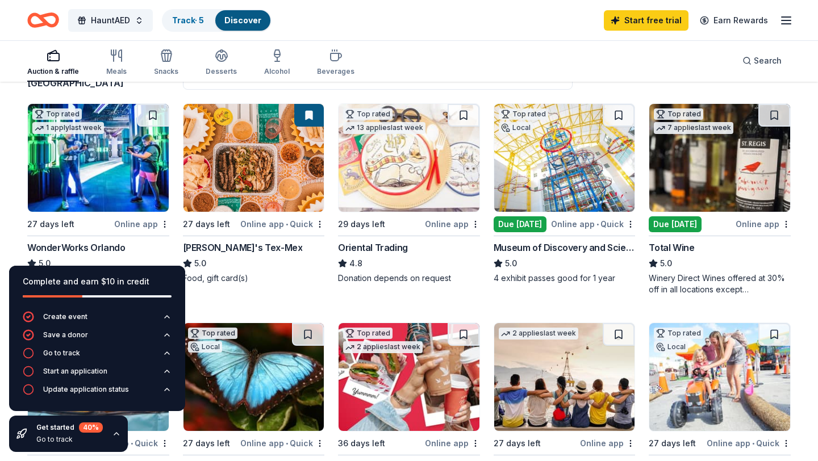
click at [263, 239] on div "27 days left Online app • Quick Chuy's Tex-Mex 5.0 Food, gift card(s)" at bounding box center [254, 193] width 142 height 181
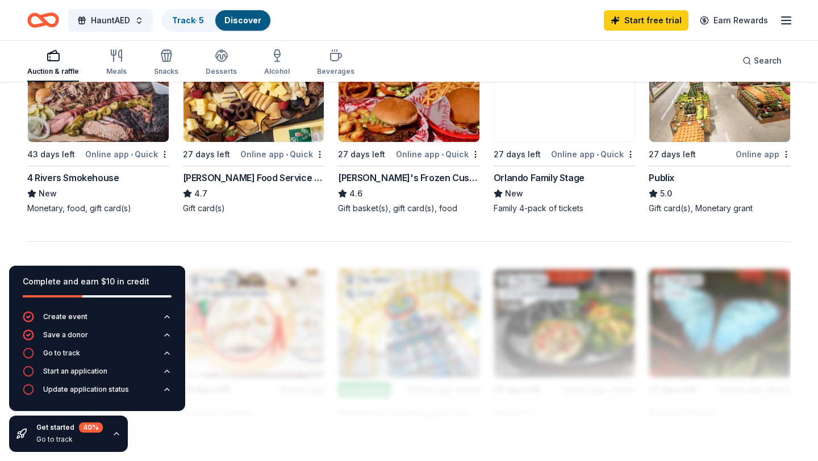
scroll to position [830, 0]
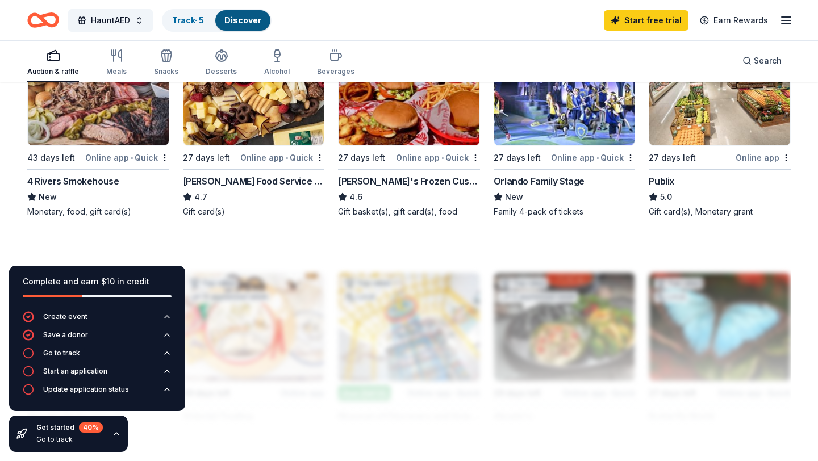
click at [131, 193] on div "New" at bounding box center [98, 197] width 142 height 14
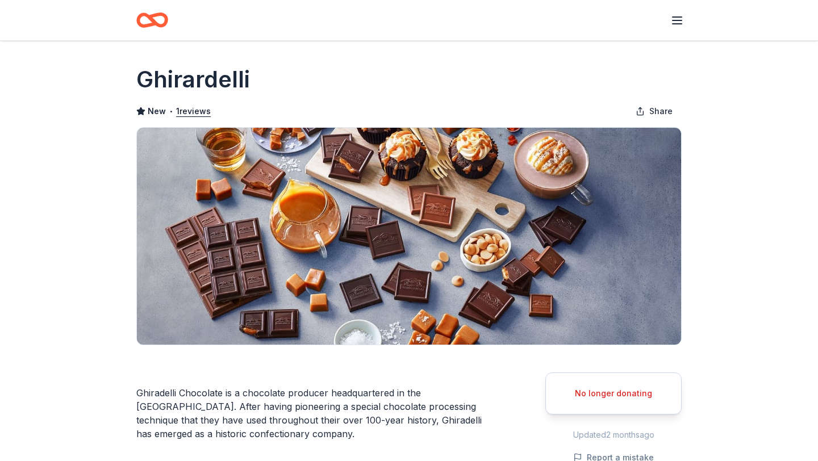
scroll to position [751, 0]
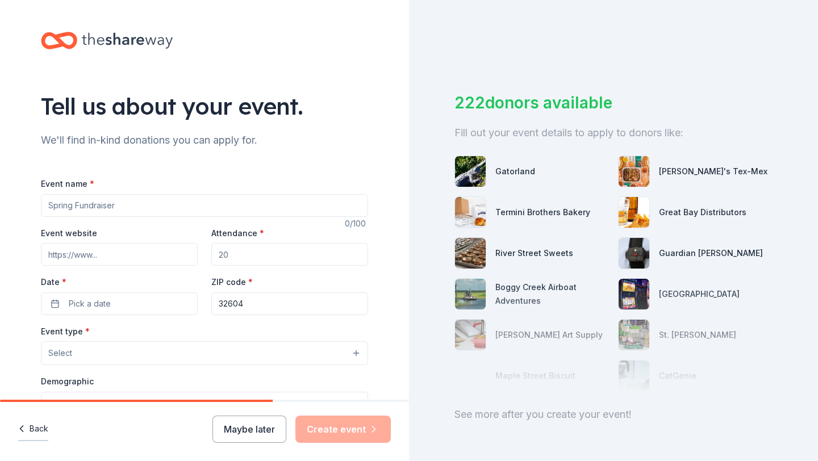
click at [34, 427] on button "Back" at bounding box center [33, 430] width 30 height 24
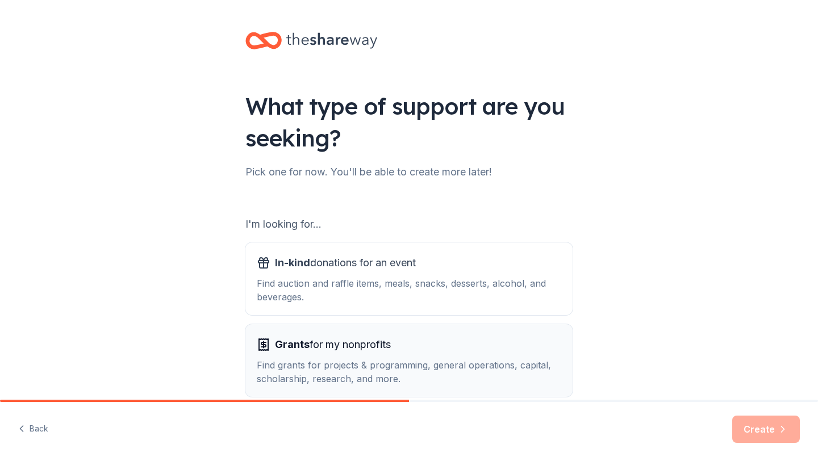
click at [306, 378] on div "Find grants for projects & programming, general operations, capital, scholarshi…" at bounding box center [409, 372] width 305 height 27
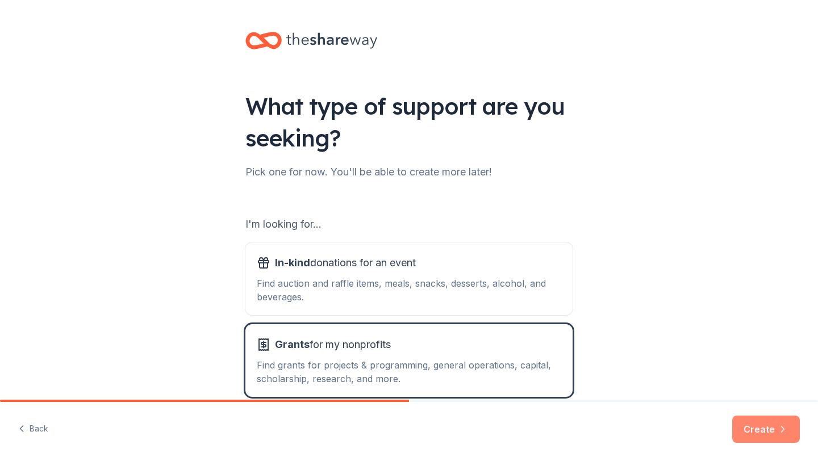
click at [775, 427] on button "Create" at bounding box center [767, 429] width 68 height 27
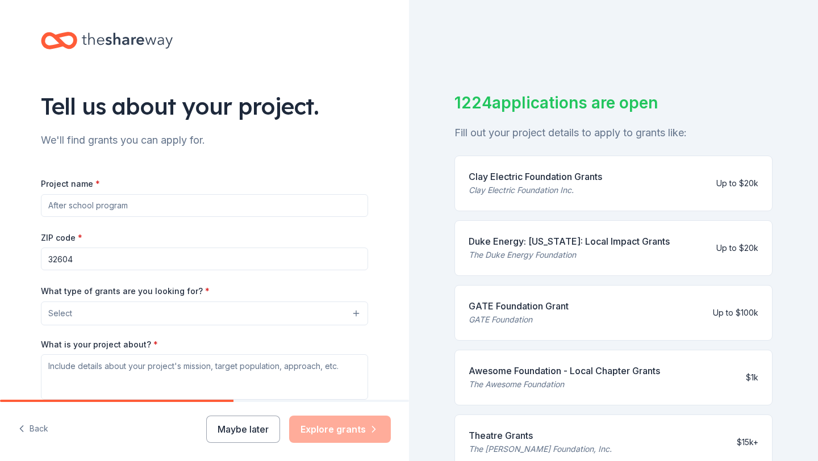
click at [165, 259] on input "32604" at bounding box center [204, 259] width 327 height 23
type input "32601"
click at [180, 209] on input "Project name *" at bounding box center [204, 205] width 327 height 23
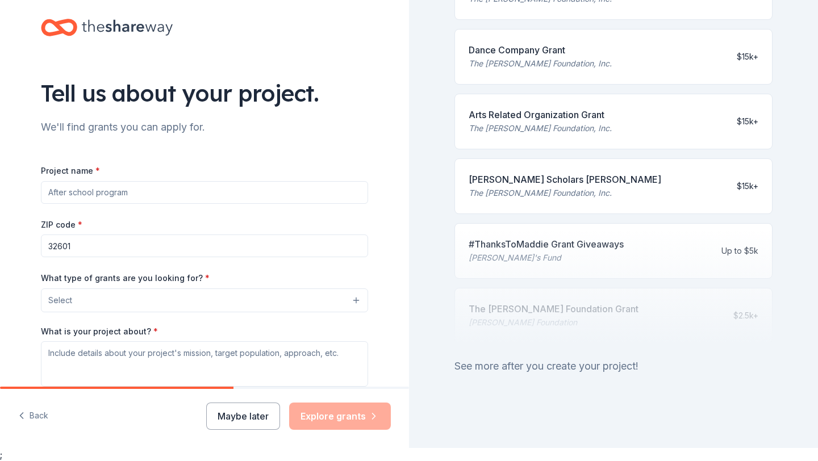
scroll to position [14, 0]
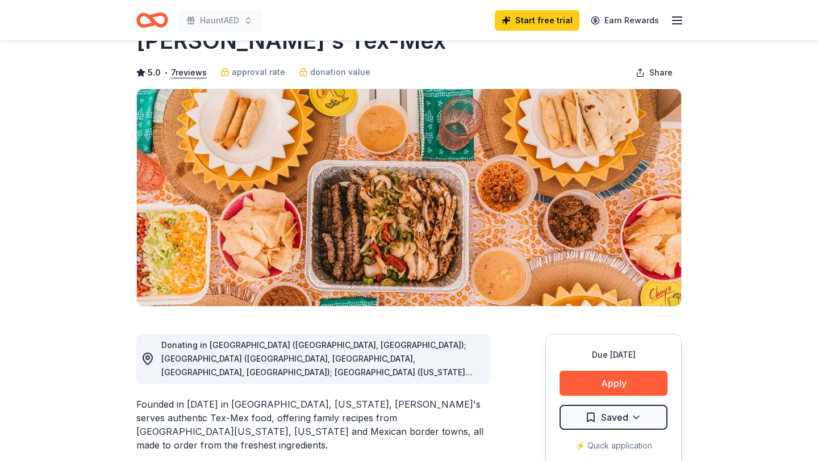
scroll to position [110, 0]
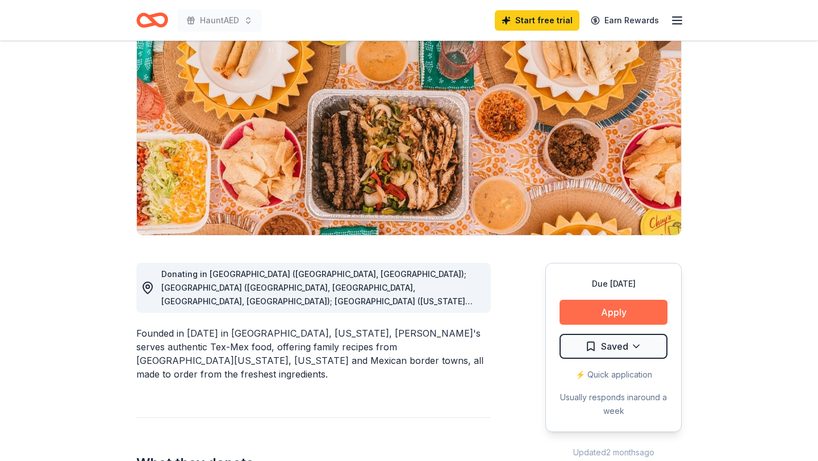
click at [633, 311] on button "Apply" at bounding box center [614, 312] width 108 height 25
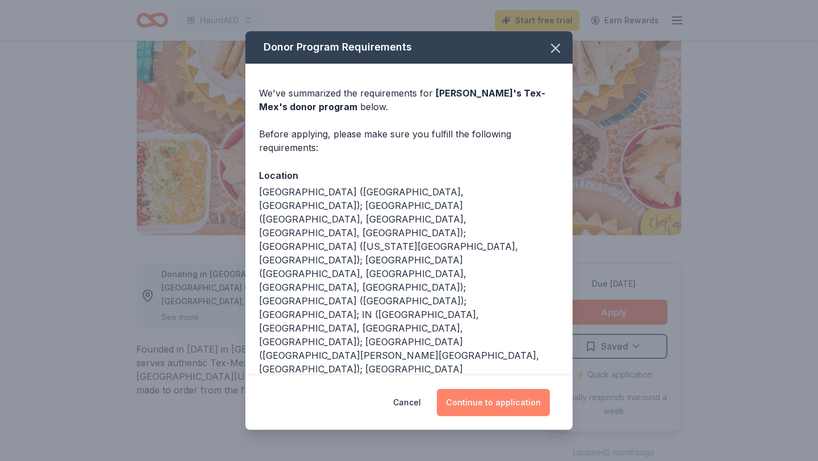
click at [517, 392] on button "Continue to application" at bounding box center [493, 402] width 113 height 27
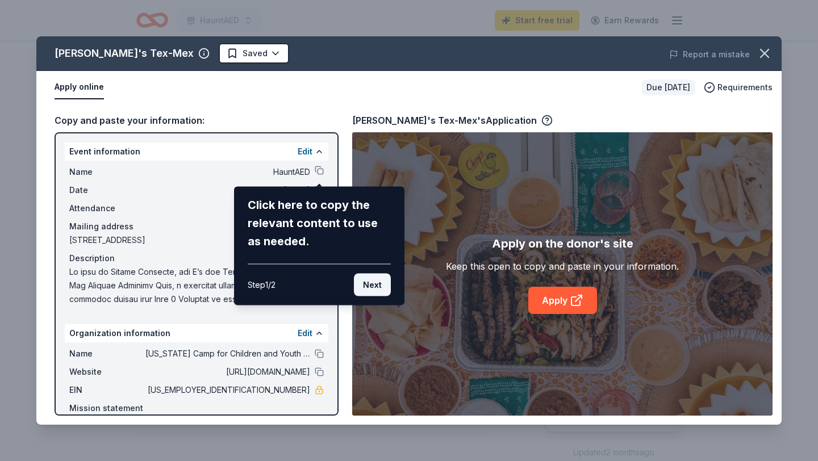
click at [376, 285] on button "Next" at bounding box center [372, 285] width 37 height 23
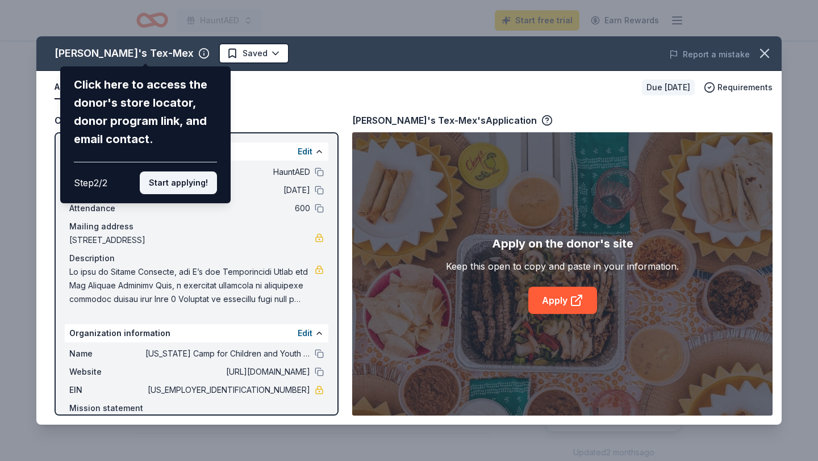
click at [186, 181] on button "Start applying!" at bounding box center [178, 183] width 77 height 23
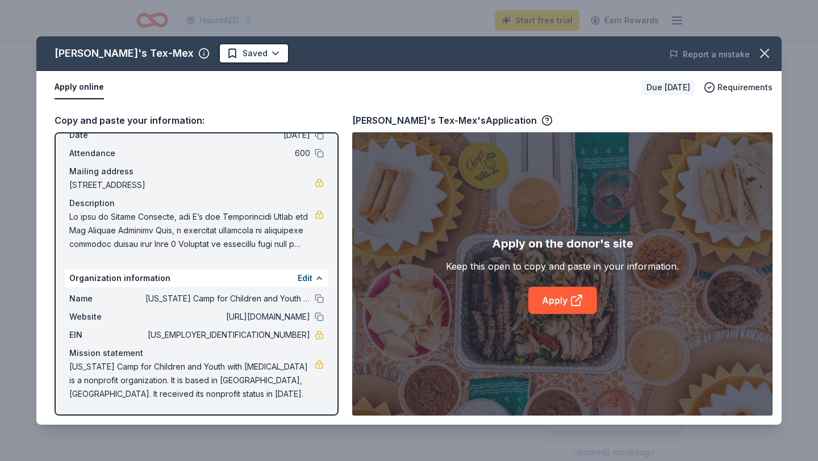
scroll to position [0, 0]
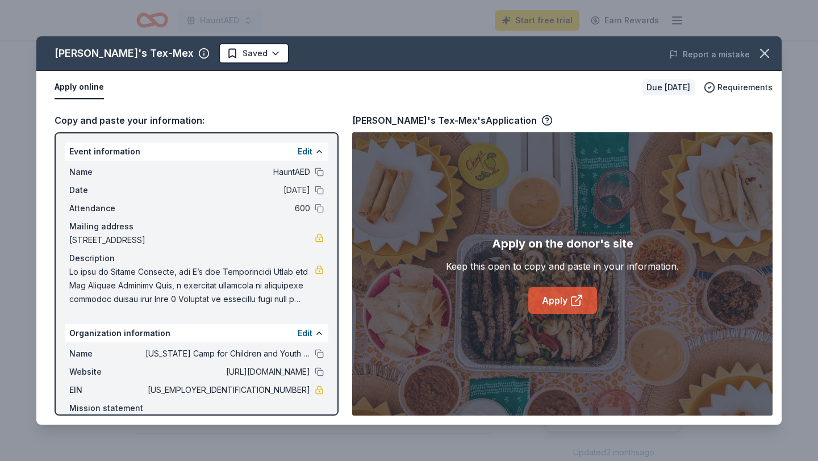
click at [536, 306] on link "Apply" at bounding box center [563, 300] width 69 height 27
click at [576, 297] on icon at bounding box center [577, 301] width 14 height 14
click at [760, 51] on icon "button" at bounding box center [765, 53] width 16 height 16
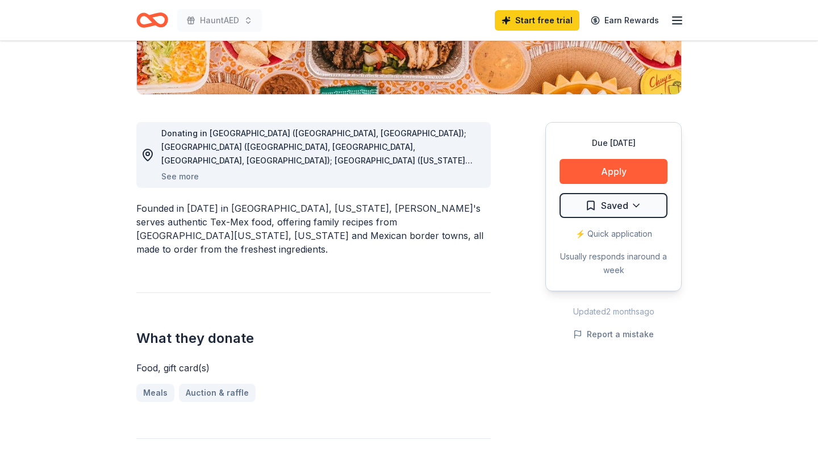
scroll to position [168, 0]
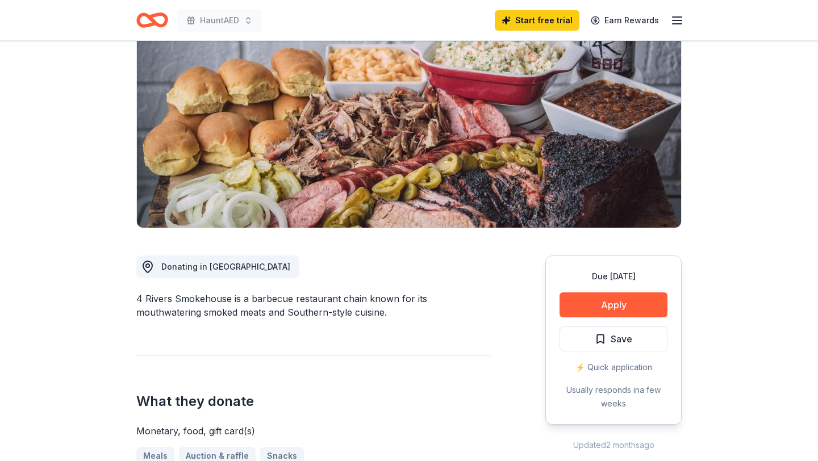
scroll to position [142, 0]
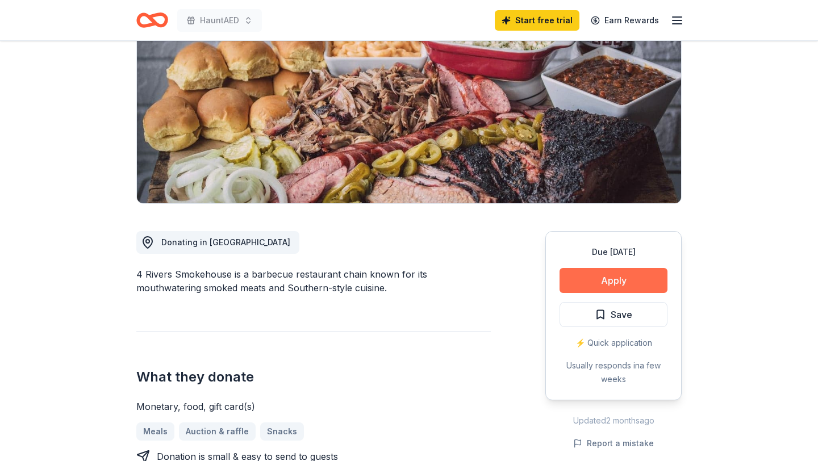
click at [596, 277] on button "Apply" at bounding box center [614, 280] width 108 height 25
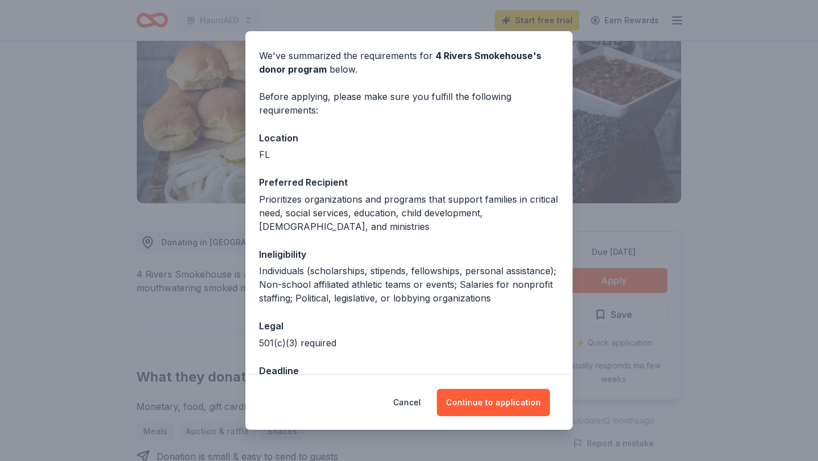
scroll to position [36, 0]
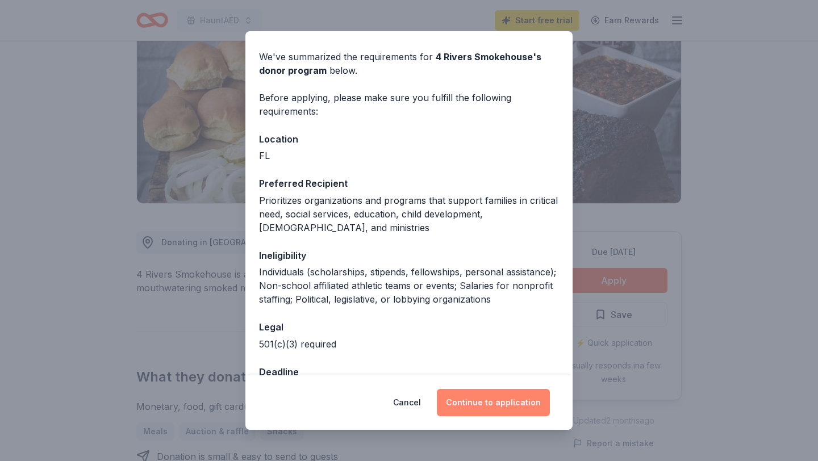
click at [495, 397] on button "Continue to application" at bounding box center [493, 402] width 113 height 27
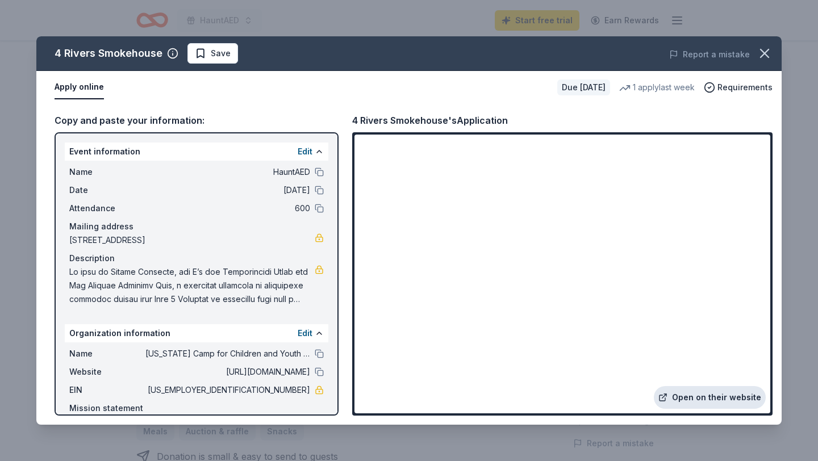
click at [720, 398] on link "Open on their website" at bounding box center [710, 397] width 112 height 23
